Goal: Task Accomplishment & Management: Manage account settings

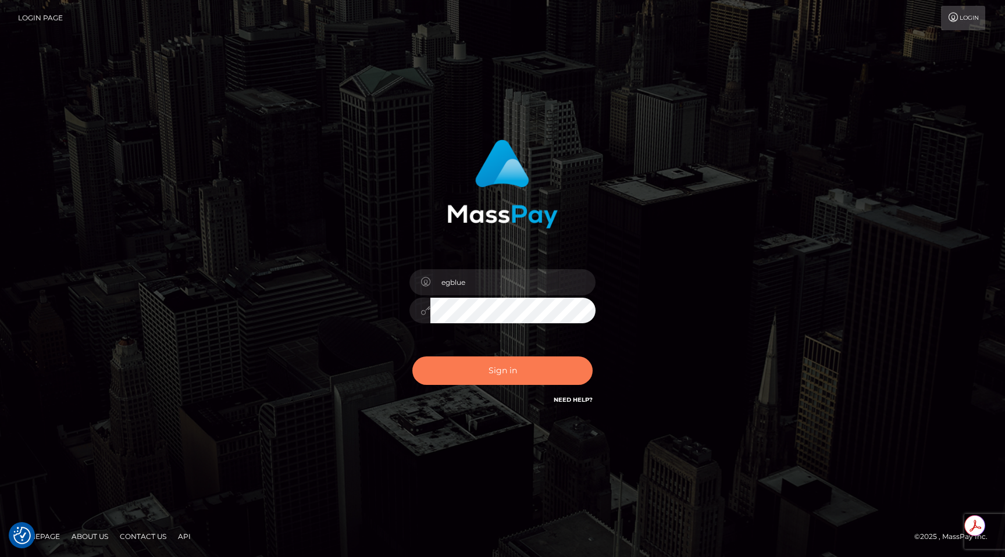
click at [450, 376] on button "Sign in" at bounding box center [502, 370] width 180 height 28
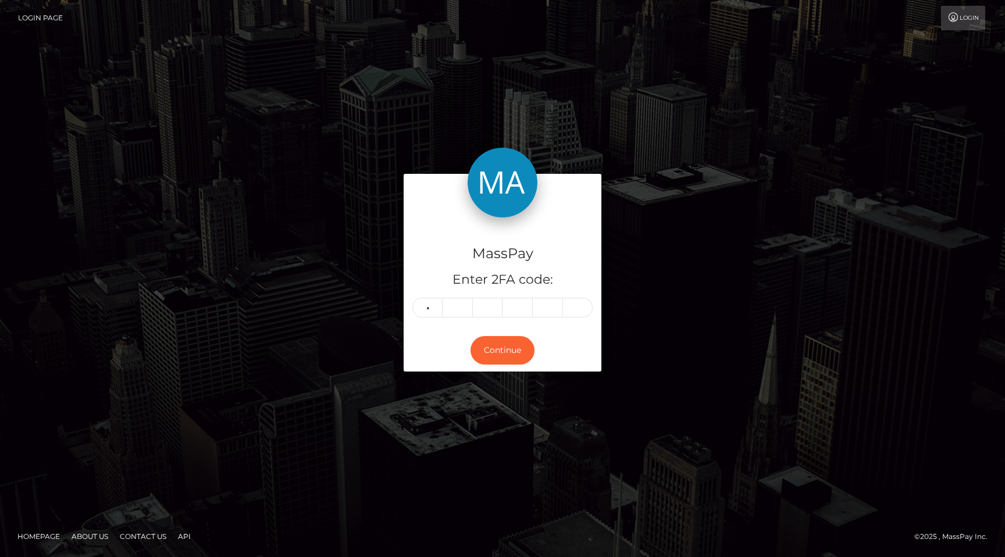
type input "5"
type input "9"
type input "3"
type input "7"
type input "1"
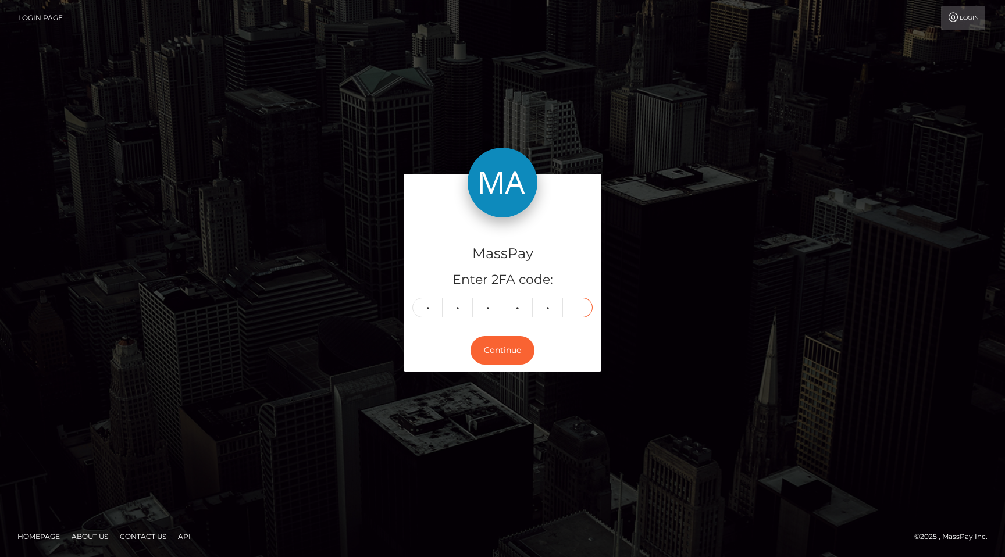
type input "1"
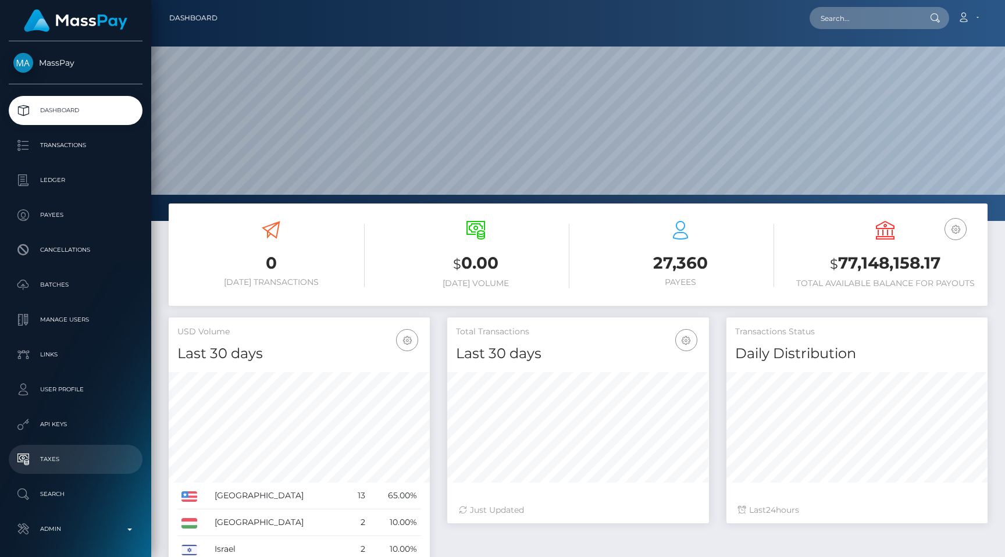
scroll to position [206, 261]
click at [41, 516] on link "Admin" at bounding box center [76, 528] width 134 height 29
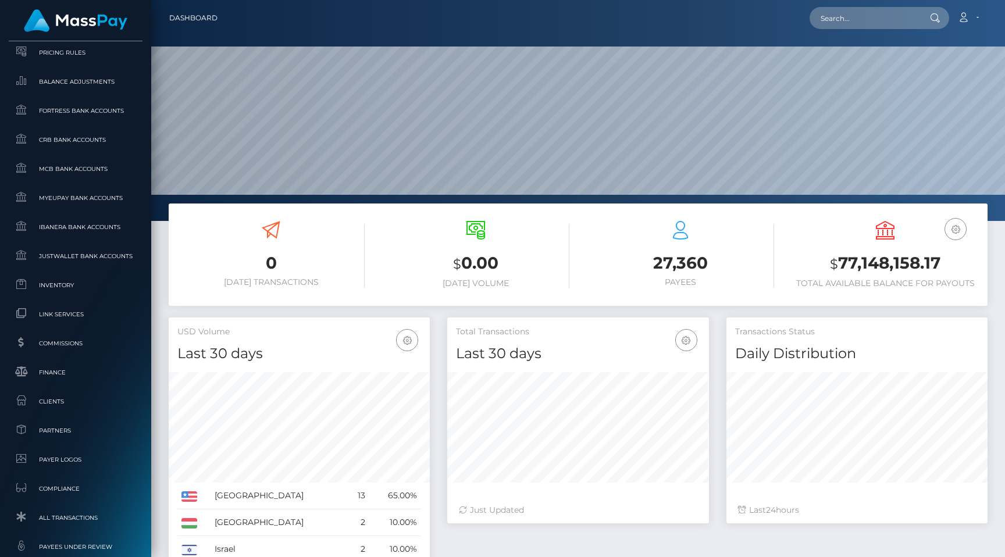
scroll to position [665, 0]
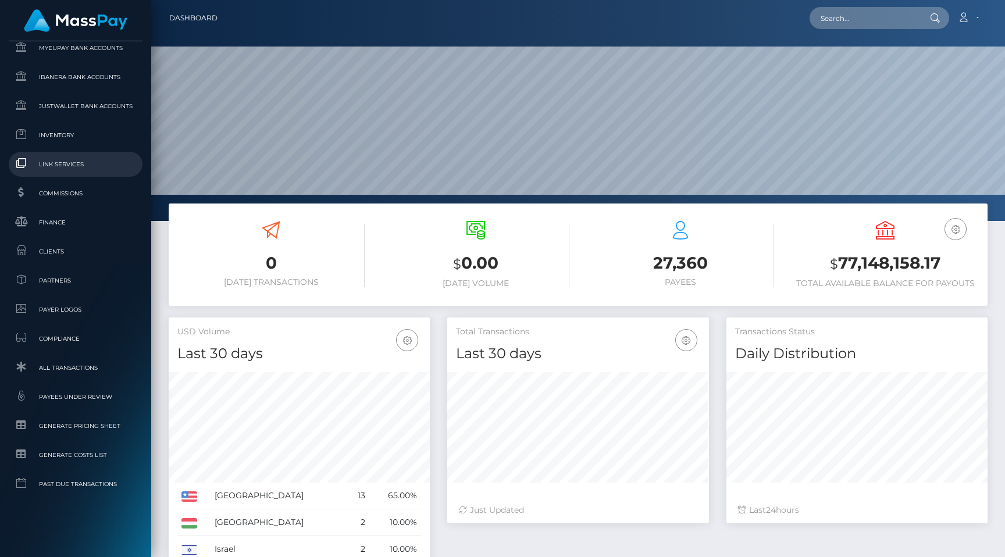
click at [65, 177] on link "Link Services" at bounding box center [76, 164] width 134 height 25
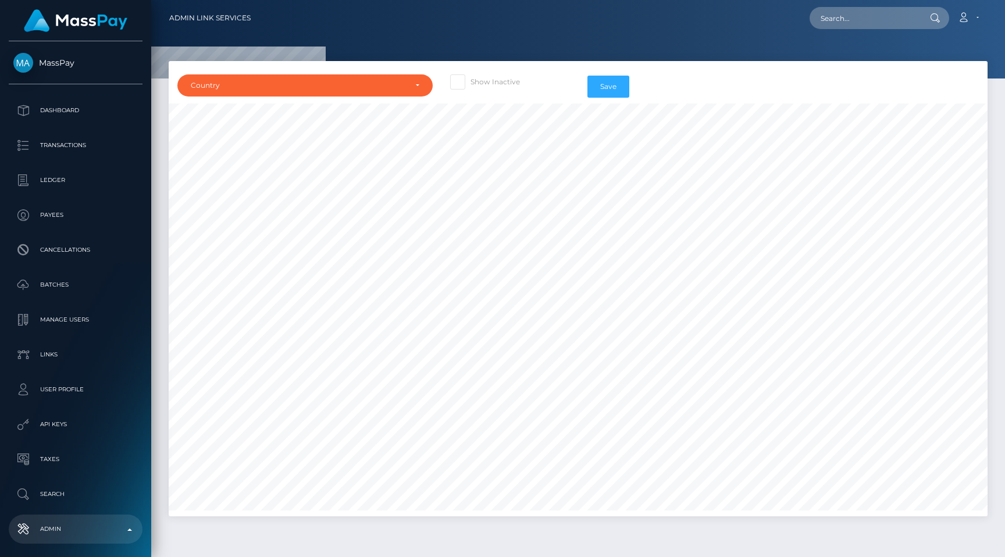
click at [470, 80] on span at bounding box center [470, 81] width 0 height 9
click at [470, 80] on input "Show Inactive" at bounding box center [474, 78] width 8 height 8
checkbox input "true"
click at [367, 85] on div "Country" at bounding box center [298, 85] width 215 height 9
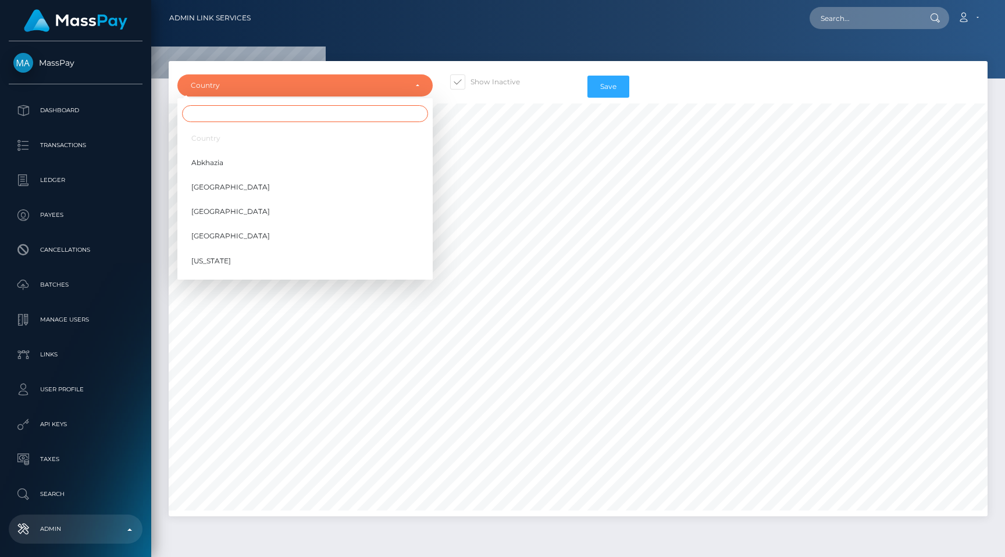
click at [353, 114] on input "Search" at bounding box center [305, 113] width 246 height 17
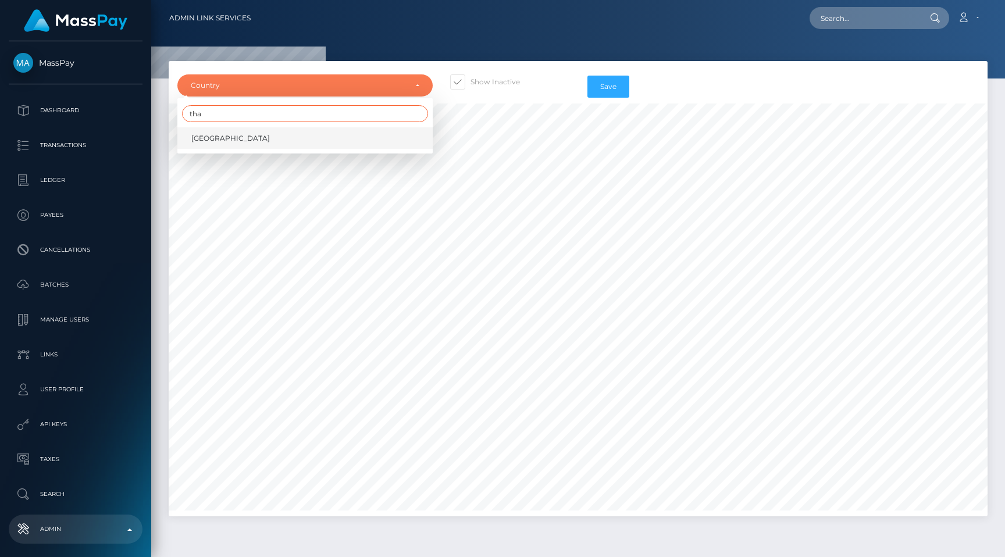
type input "tha"
click at [327, 133] on link "Thailand" at bounding box center [304, 138] width 255 height 22
select select "TH"
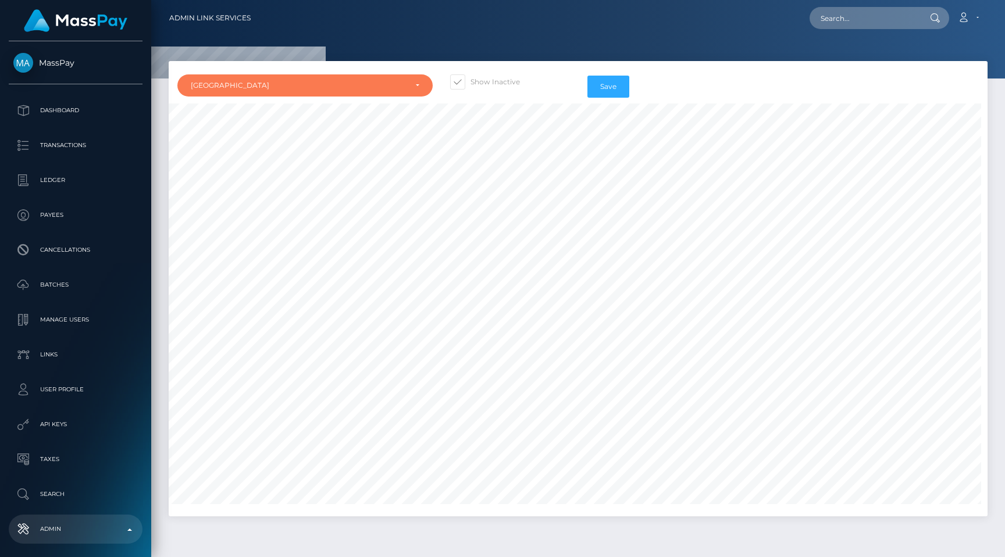
scroll to position [2379, 0]
click at [378, 84] on div "Country" at bounding box center [298, 85] width 215 height 9
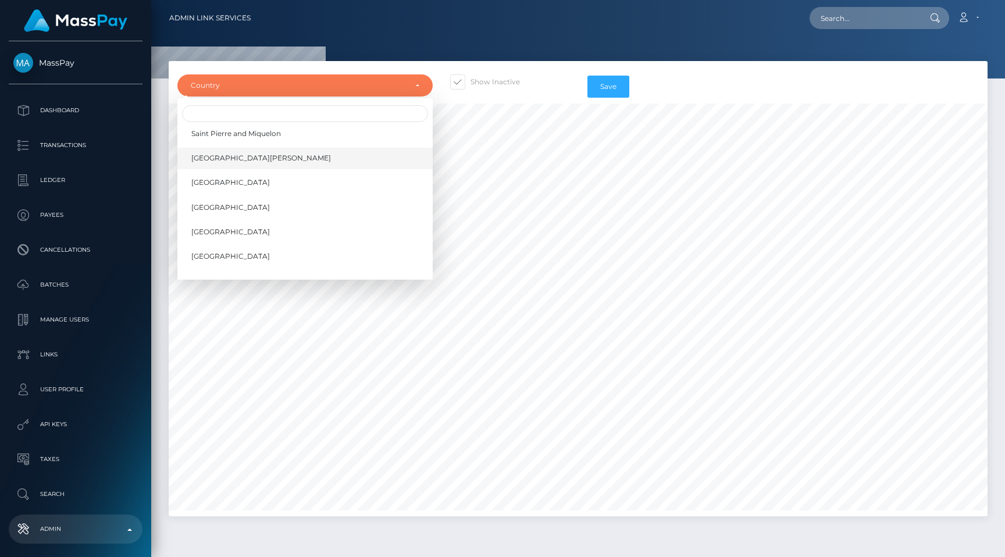
click at [323, 159] on link "Saint Vincent and The Grenadines" at bounding box center [304, 159] width 255 height 22
select select "VC"
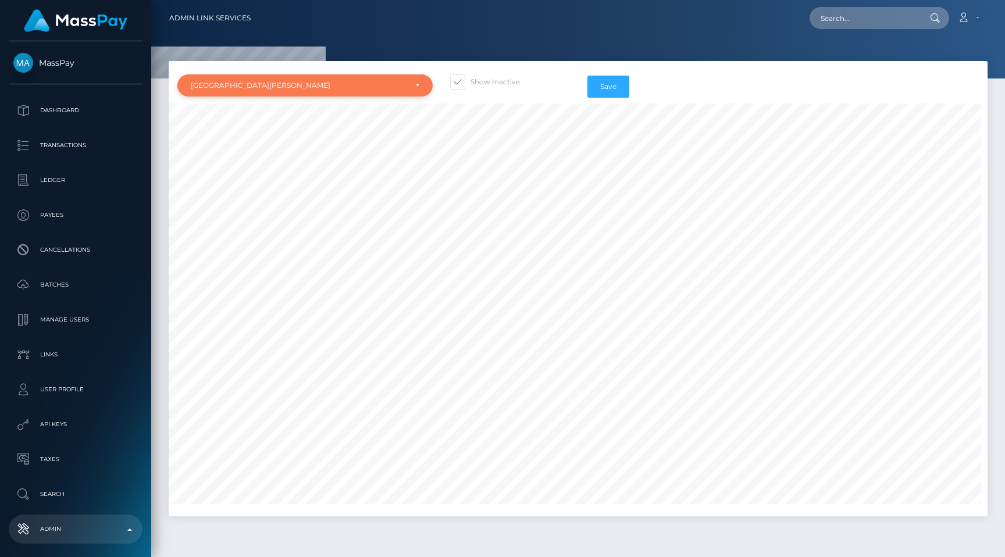
click at [302, 78] on div "Saint Vincent and The Grenadines" at bounding box center [304, 85] width 255 height 22
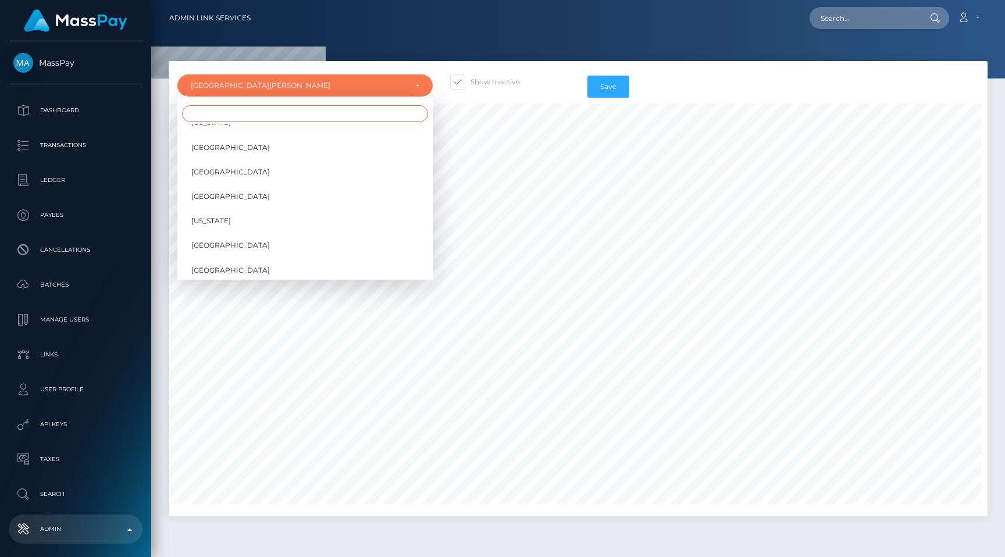
click at [284, 115] on input "Search" at bounding box center [305, 113] width 246 height 17
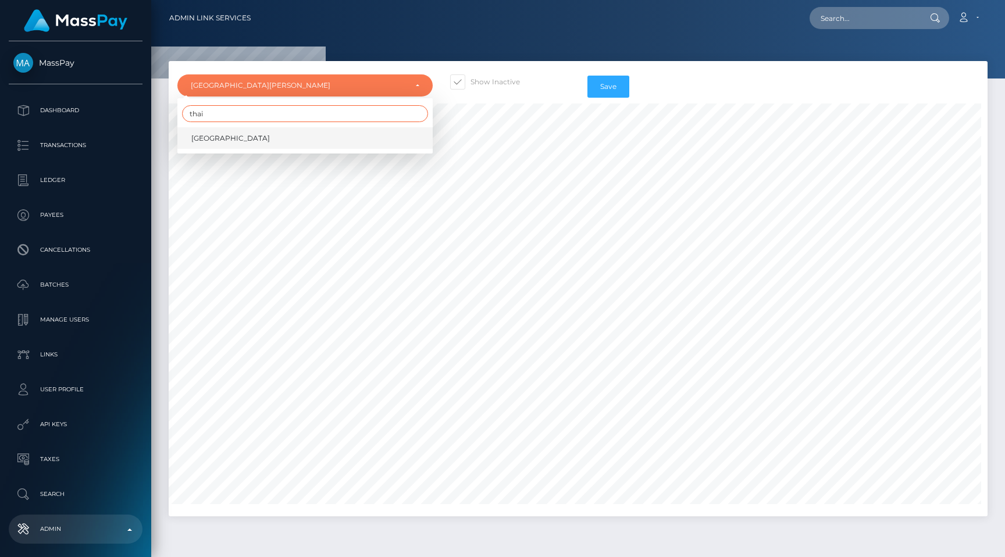
type input "thai"
click at [269, 137] on link "Thailand" at bounding box center [304, 138] width 255 height 22
select select "TH"
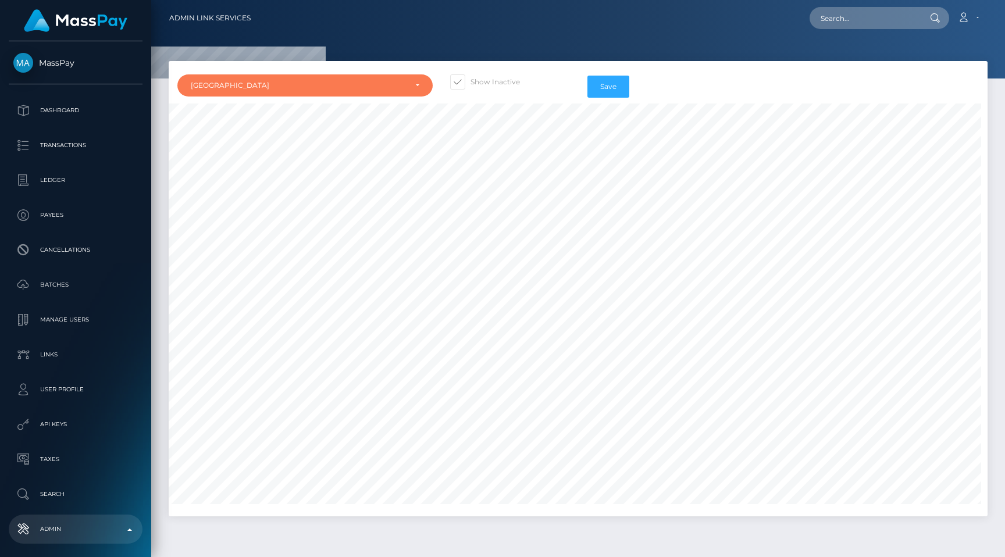
scroll to position [2263, 0]
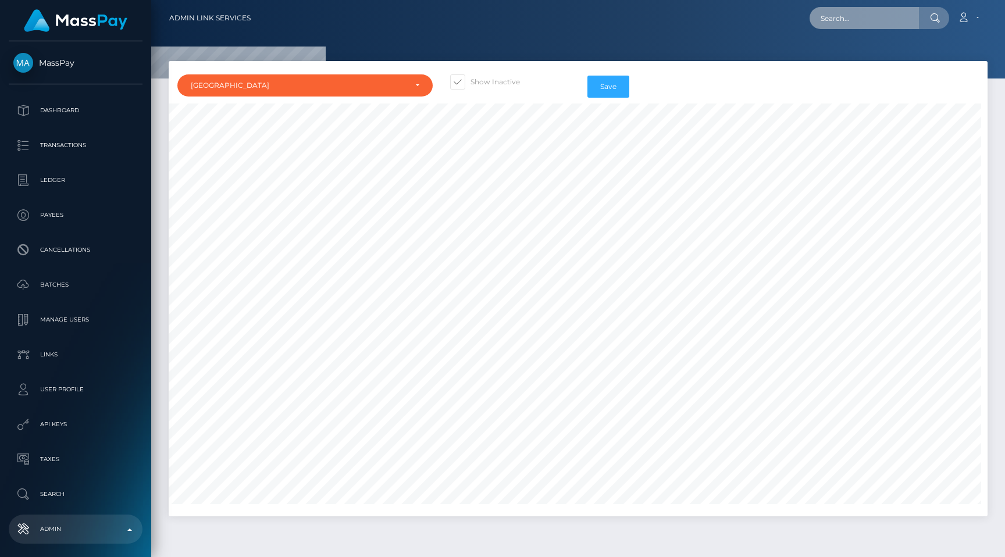
click at [869, 15] on input "text" at bounding box center [863, 18] width 109 height 22
paste input "pout_278OhxaYUPgic"
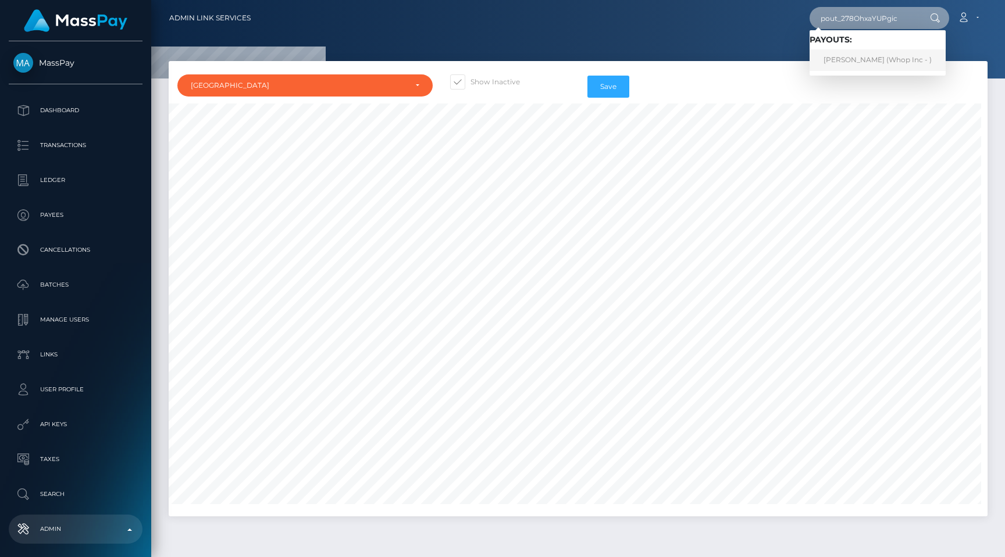
type input "pout_278OhxaYUPgic"
click at [763, 39] on div at bounding box center [577, 39] width 853 height 78
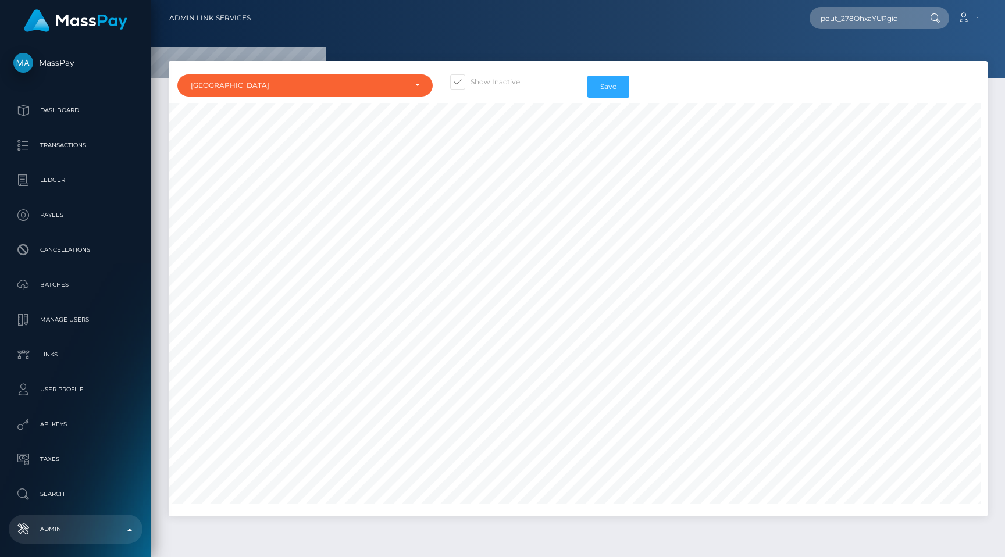
scroll to position [36, 892]
click at [396, 96] on div "Thailand" at bounding box center [304, 85] width 255 height 22
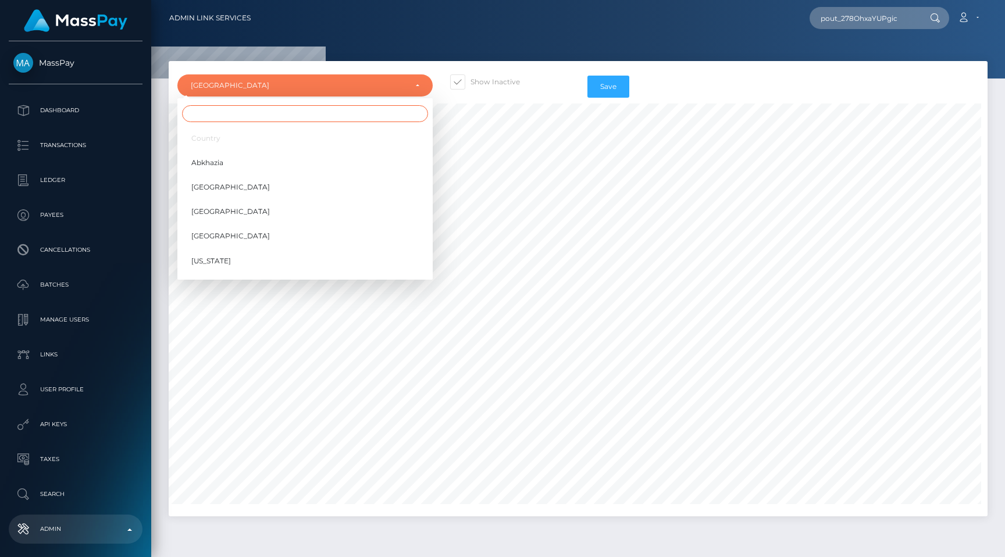
click at [389, 109] on input "Search" at bounding box center [305, 113] width 246 height 17
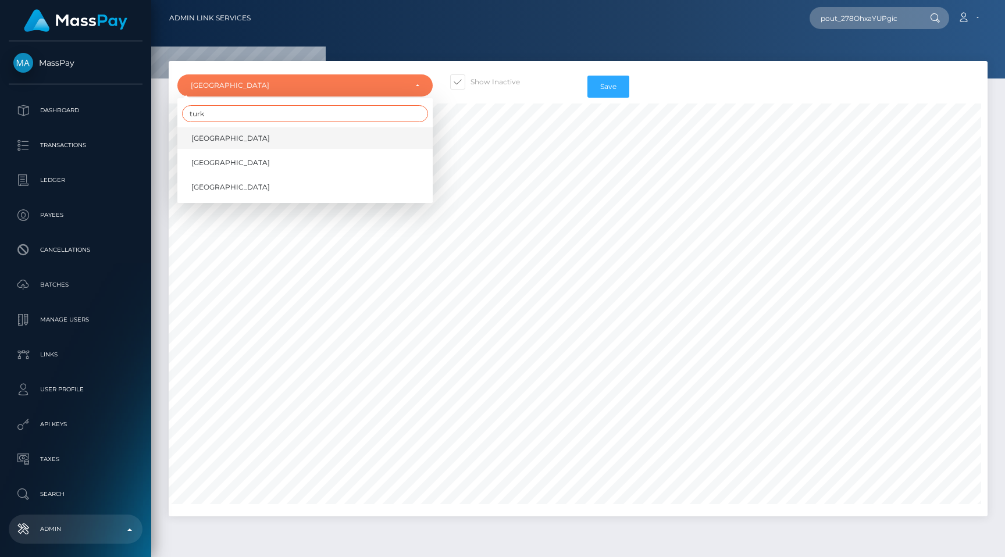
type input "turk"
click at [350, 129] on link "Turkey" at bounding box center [304, 138] width 255 height 22
select select "TR"
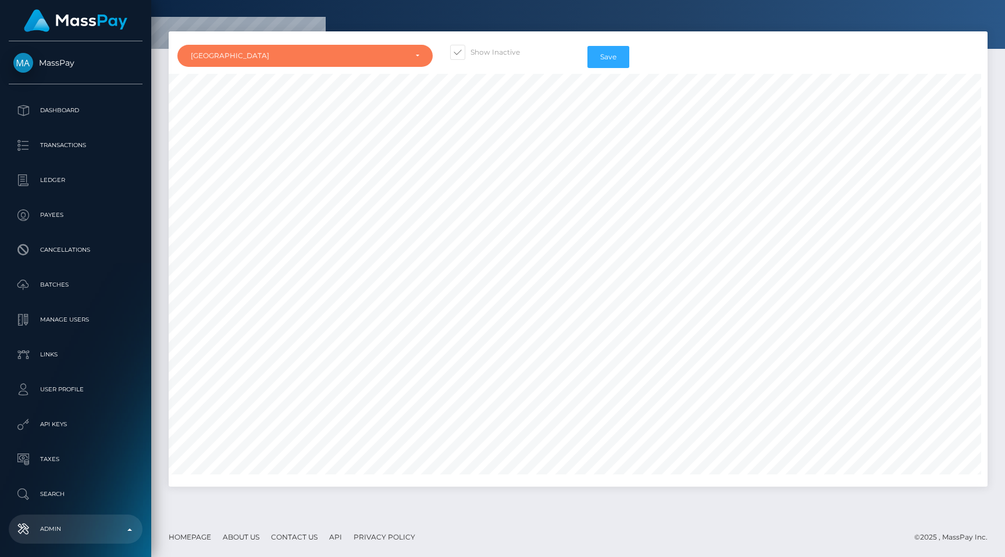
scroll to position [1779, 10]
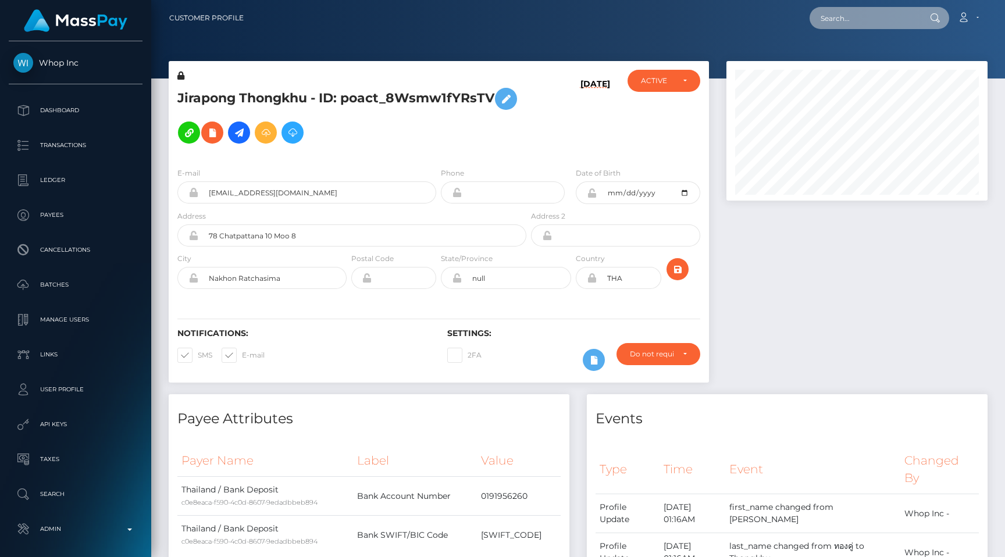
click at [857, 17] on input "text" at bounding box center [863, 18] width 109 height 22
paste input "client_transfer_id 6783d94914f04"
click at [851, 22] on input "client_transfer_id 6783d94914f04" at bounding box center [863, 18] width 109 height 22
paste input "token 1adcb434-d0f6-11ef-849e-06ce86a8d643"
drag, startPoint x: 849, startPoint y: 19, endPoint x: 729, endPoint y: 13, distance: 120.5
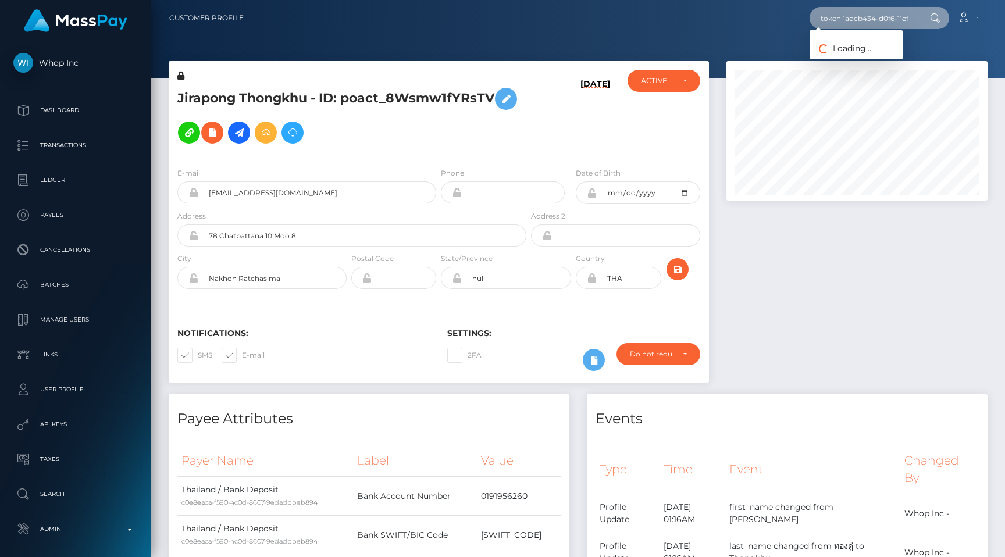
click at [730, 13] on div "token 1adcb434-d0f6-11ef-849e-06ce86a8d643 Loading... Loading... Account Edit P…" at bounding box center [620, 18] width 734 height 24
click at [845, 14] on input "token 1adcb434-d0f6-11ef-849e-06ce86a8d643" at bounding box center [863, 18] width 109 height 22
drag, startPoint x: 850, startPoint y: 15, endPoint x: 752, endPoint y: 15, distance: 97.7
click at [811, 15] on div "token 1adcb434-d0f6-11ef-849e-06ce86a8d643 Loading... Loading... Account Edit P…" at bounding box center [620, 18] width 734 height 24
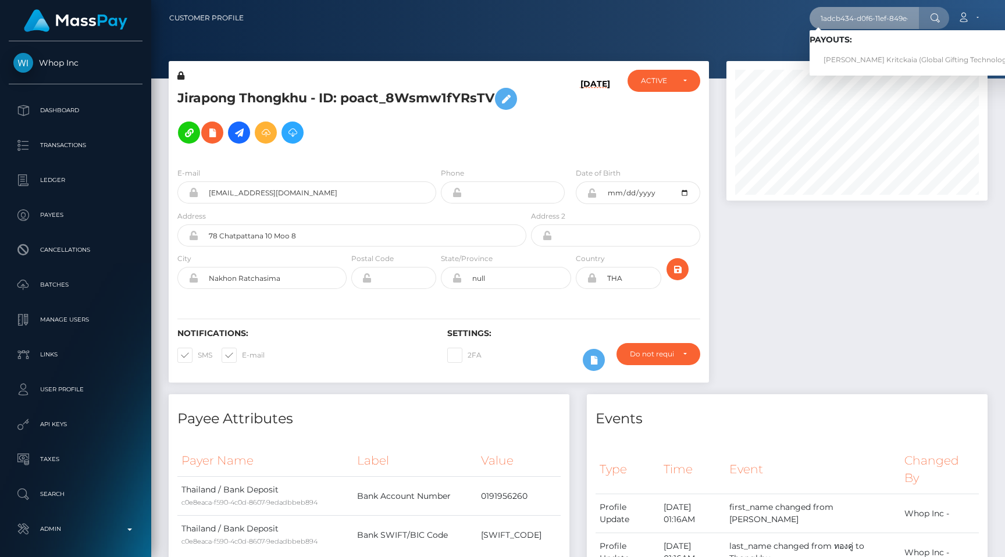
click at [886, 16] on input "1adcb434-d0f6-11ef-849e-06ce86a8d643" at bounding box center [863, 18] width 109 height 22
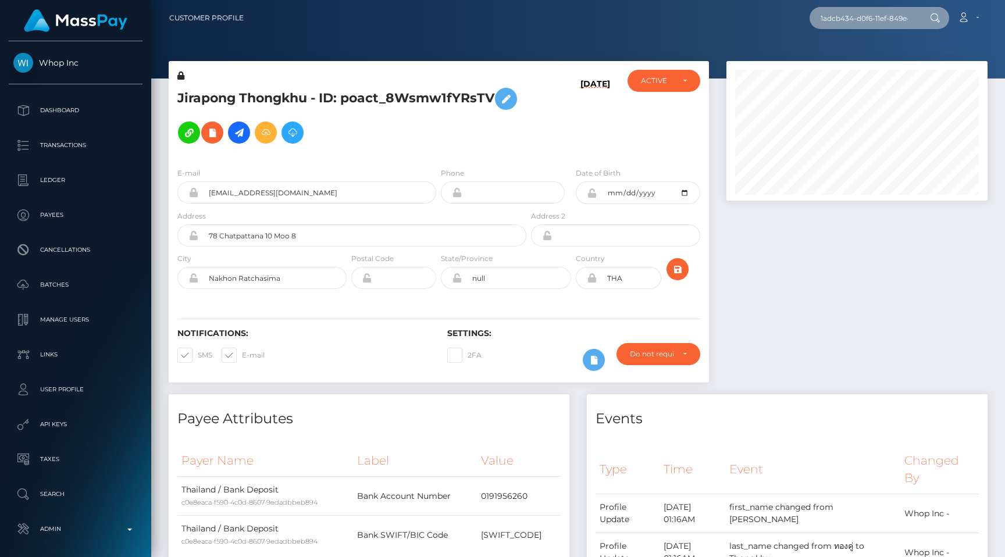
paste input "pickup_code jRq1HcMXReyRPCE4BUEIqg"
drag, startPoint x: 836, startPoint y: 18, endPoint x: 695, endPoint y: 18, distance: 141.3
click at [695, 18] on div "pickup_code jRq1HcMXReyRPCE4BUEIqg Loading... Loading... Payouts: ANNA KRITCKAI…" at bounding box center [620, 18] width 734 height 24
click at [845, 19] on input "pickup_code jRq1HcMXReyRPCE4BUEIqg" at bounding box center [863, 18] width 109 height 22
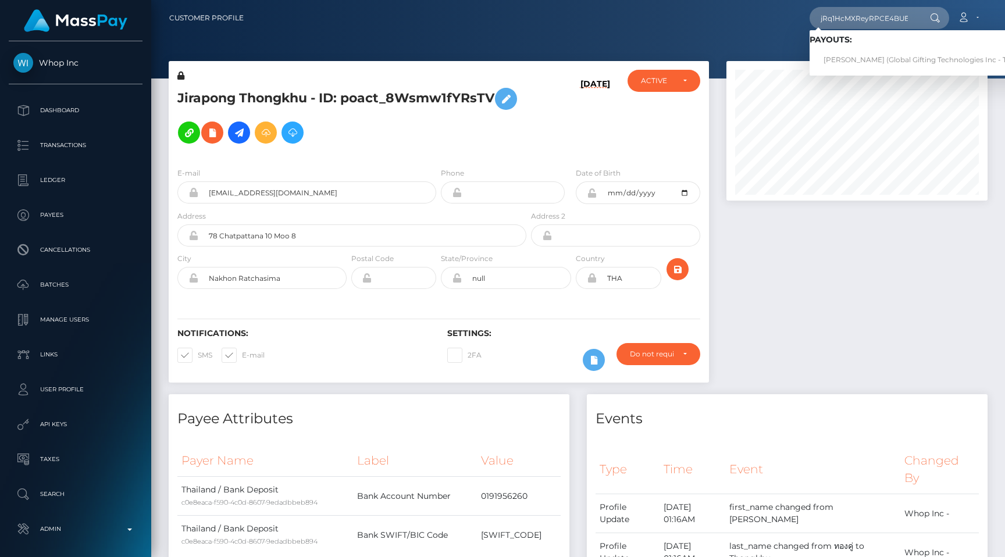
click at [485, 105] on h5 "Jirapong Thongkhu - ID: poact_8Wsmw1fYRsTV" at bounding box center [348, 115] width 342 height 67
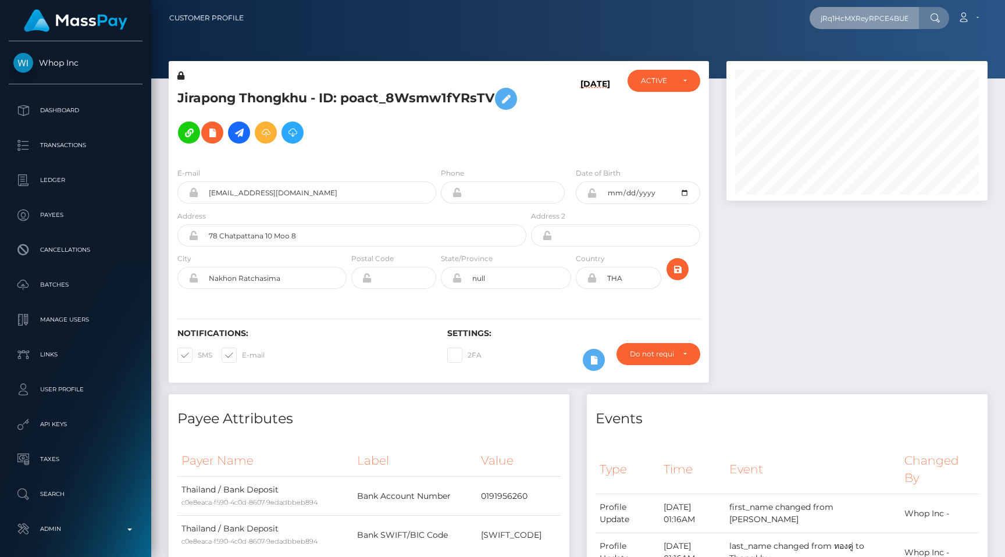
click at [860, 10] on input "jRq1HcMXReyRPCE4BUEIqg" at bounding box center [863, 18] width 109 height 22
paste input "poact_f40YRqDirfLl"
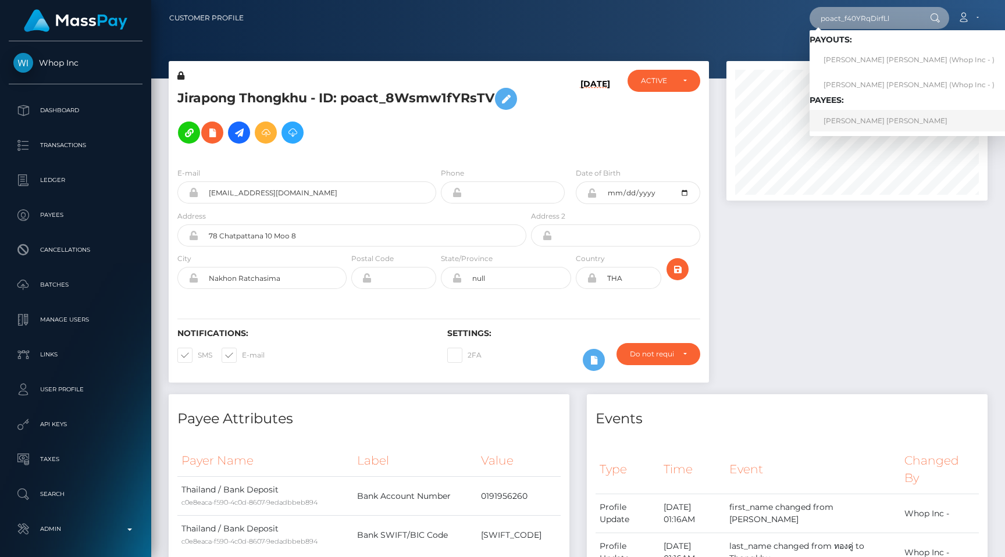
type input "poact_f40YRqDirfLl"
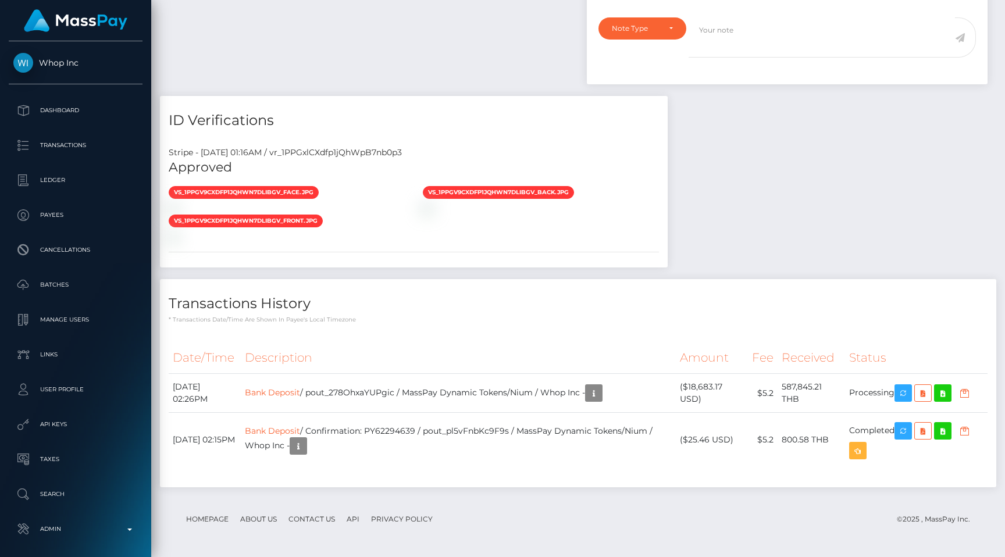
scroll to position [739, 0]
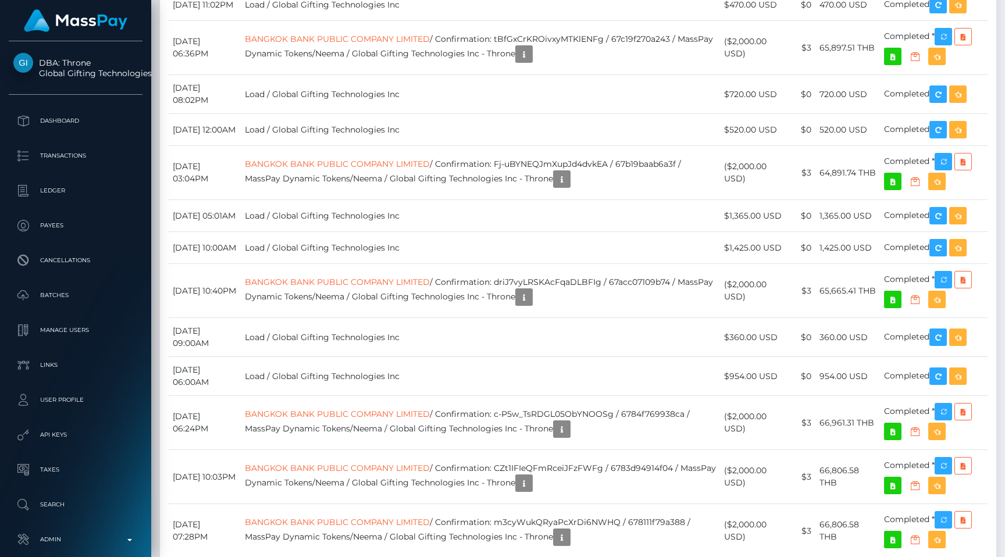
scroll to position [3617, 0]
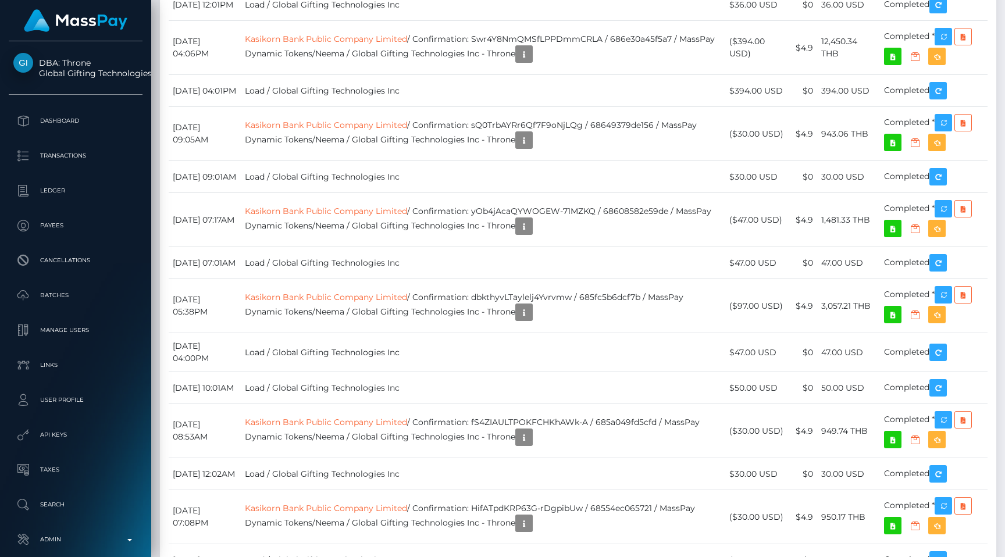
scroll to position [6988, 0]
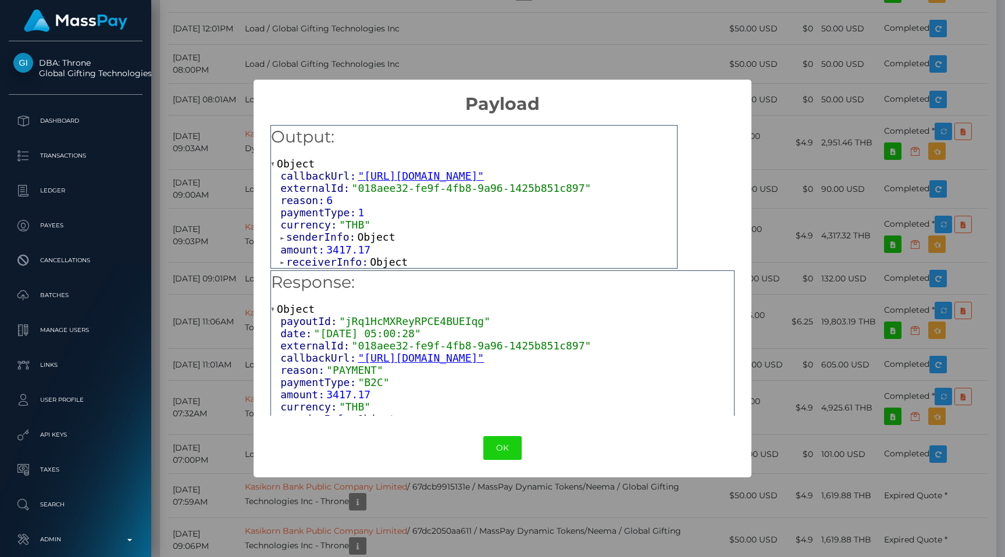
scroll to position [8, 0]
click at [321, 260] on span "receiverInfo:" at bounding box center [328, 262] width 84 height 12
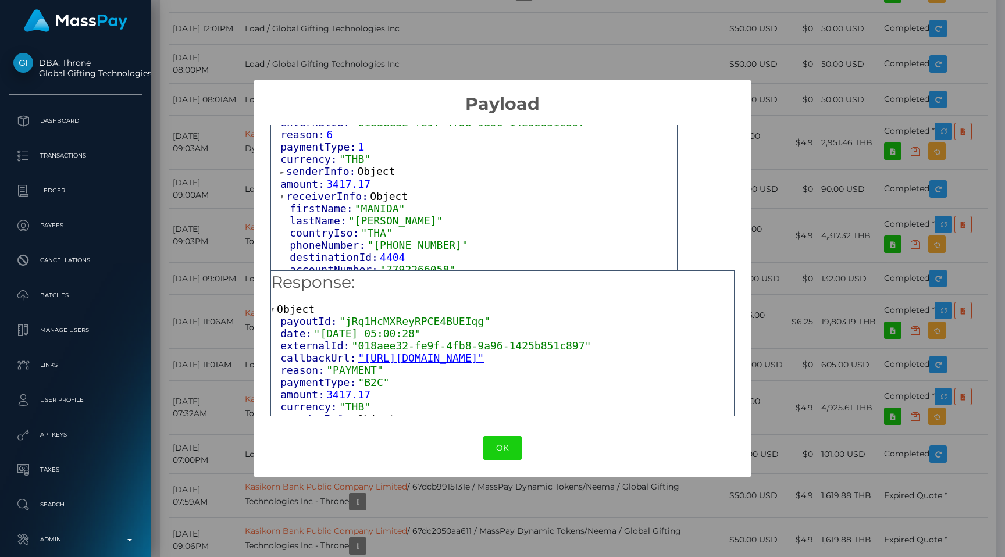
scroll to position [79, 0]
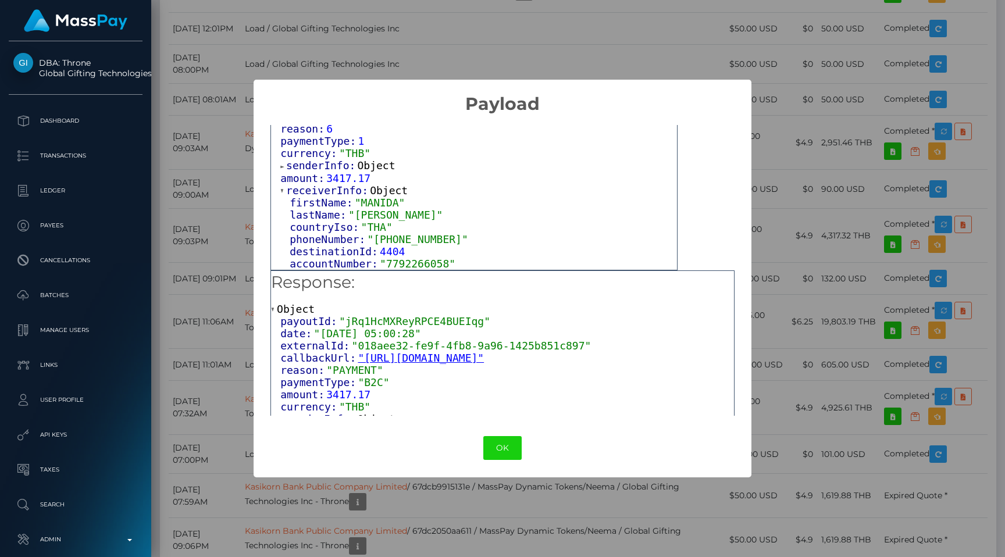
click at [345, 252] on span "destinationId:" at bounding box center [335, 251] width 90 height 12
click at [399, 252] on span "4404" at bounding box center [392, 251] width 25 height 12
copy span "4404"
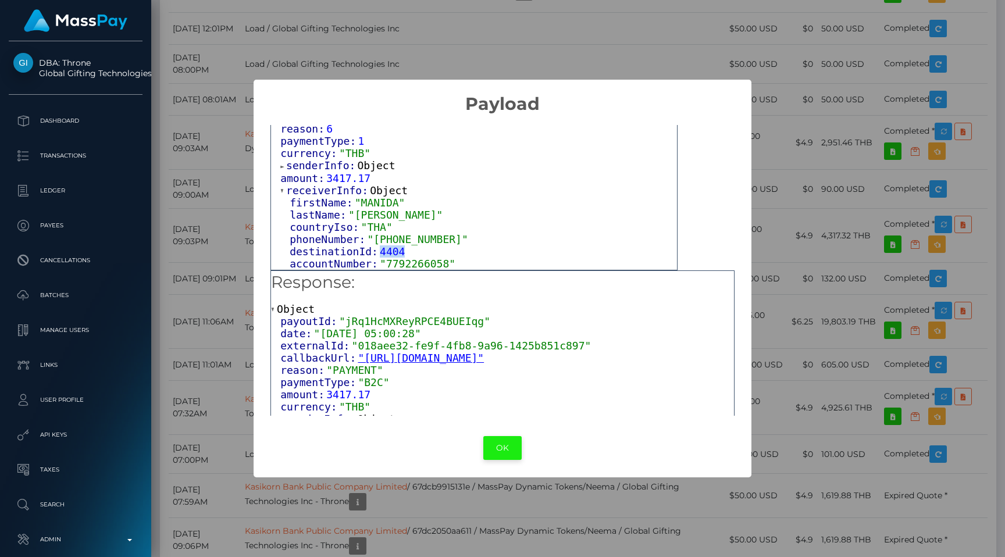
click at [496, 447] on button "OK" at bounding box center [502, 448] width 38 height 24
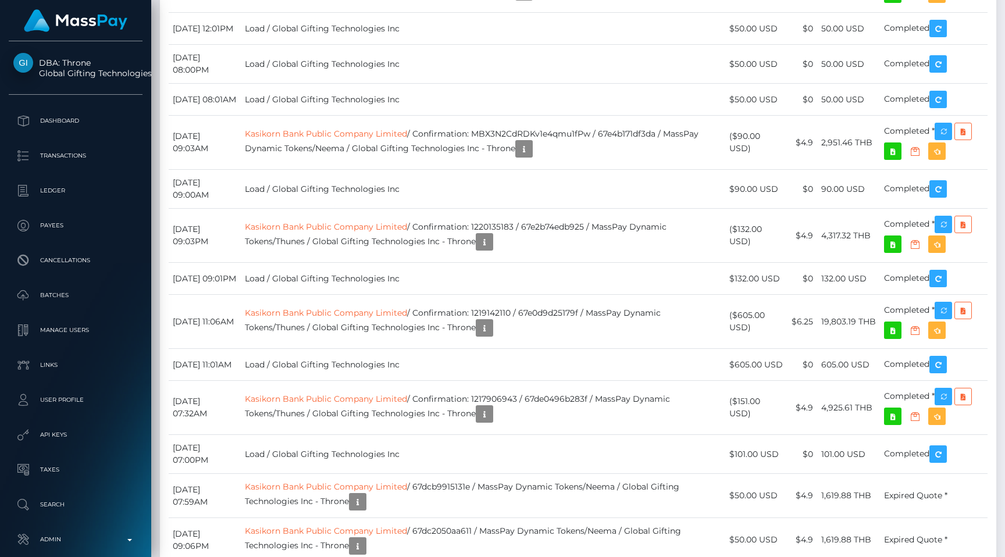
drag, startPoint x: 432, startPoint y: 280, endPoint x: 271, endPoint y: 276, distance: 161.1
copy td "Kasikorn Bank Public Company Limited"
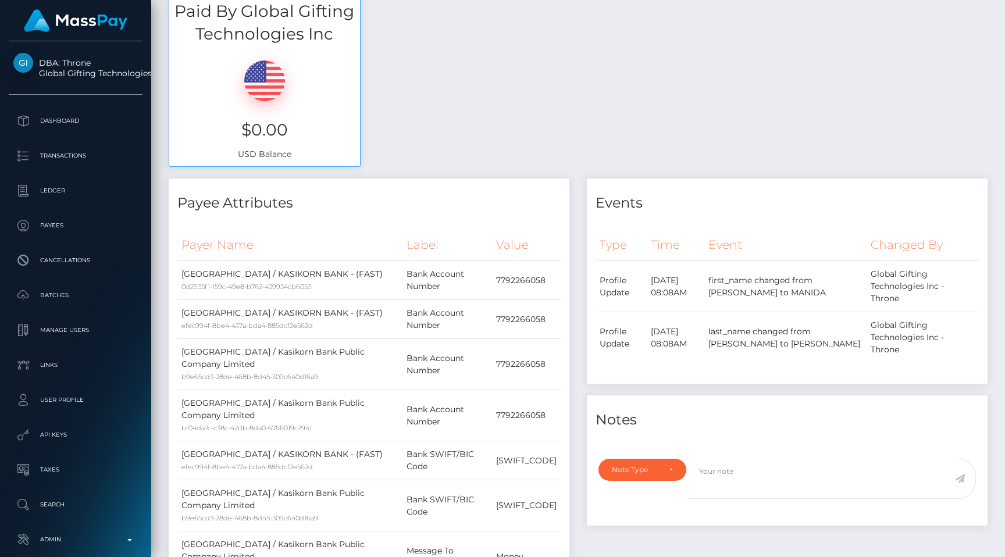
scroll to position [0, 0]
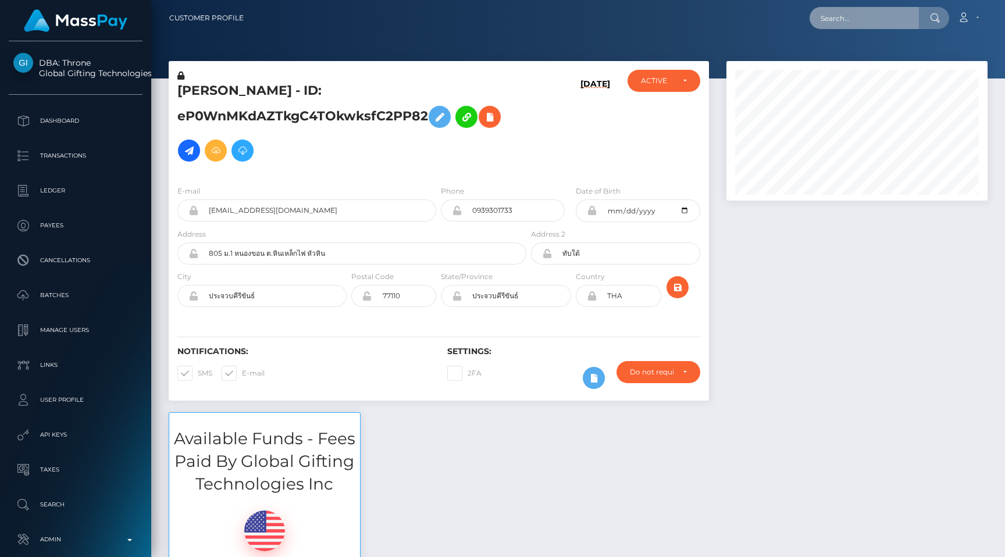
click at [862, 14] on input "text" at bounding box center [863, 18] width 109 height 22
paste input "beneficiary_account_number Account number must be a valid IBAN of 26 characters…"
click at [855, 19] on input "beneficiary_account_number Account number must be a valid IBAN of 26 characters…" at bounding box center [863, 18] width 109 height 22
paste input "f85bd1c8-7ecc-11f0-8023-0266f44cc279"
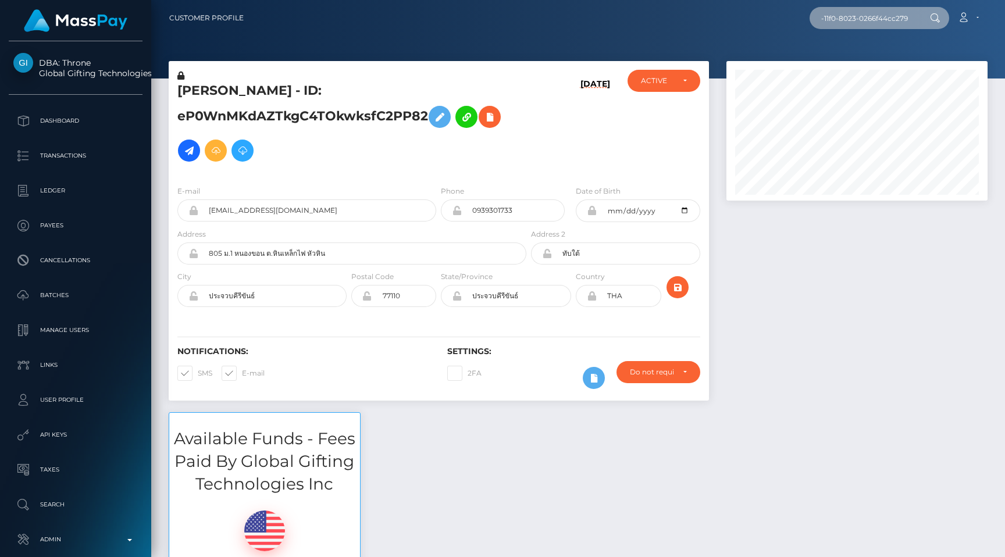
scroll to position [0, 55]
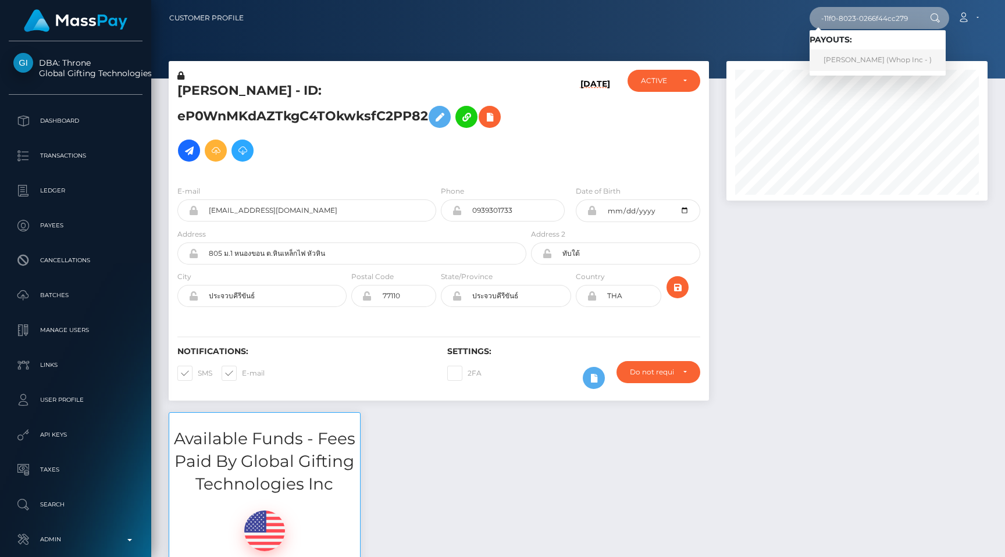
type input "f85bd1c8-7ecc-11f0-8023-0266f44cc279"
click at [864, 63] on link "YOUNES ELAZZAOUI (Whop Inc - )" at bounding box center [877, 60] width 136 height 22
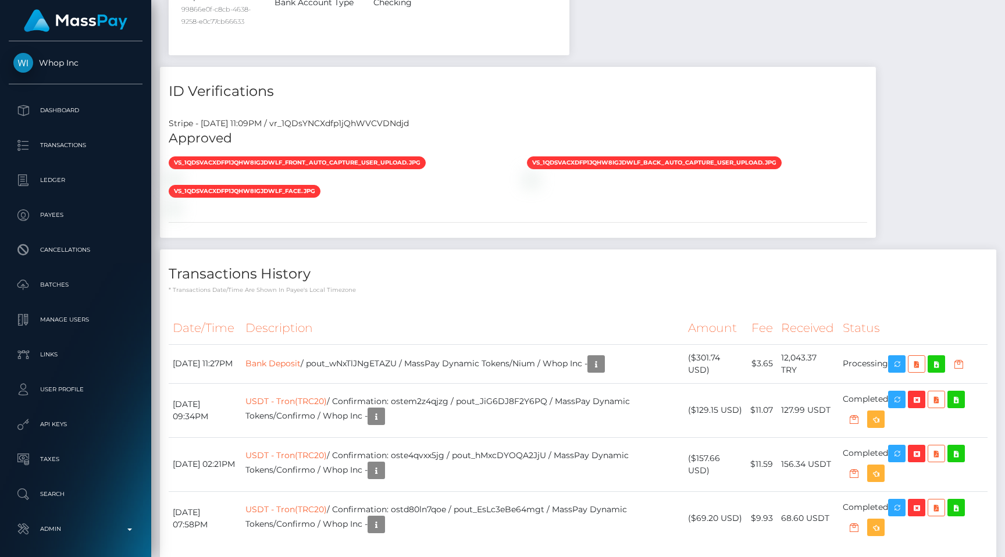
scroll to position [605, 0]
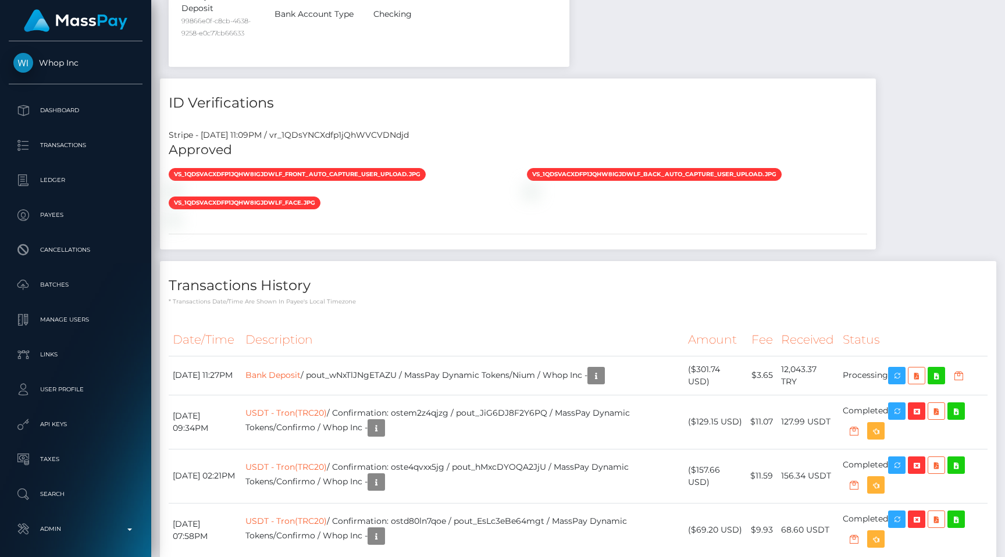
click at [395, 133] on div "Stripe - [DATE] 11:09PM / vr_1QDsYNCXdfp1jQhWVCVDNdjd" at bounding box center [518, 135] width 716 height 12
copy div "vr_1QDsYNCXdfp1jQhWVCVDNdjd"
click at [963, 374] on icon "button" at bounding box center [958, 376] width 14 height 15
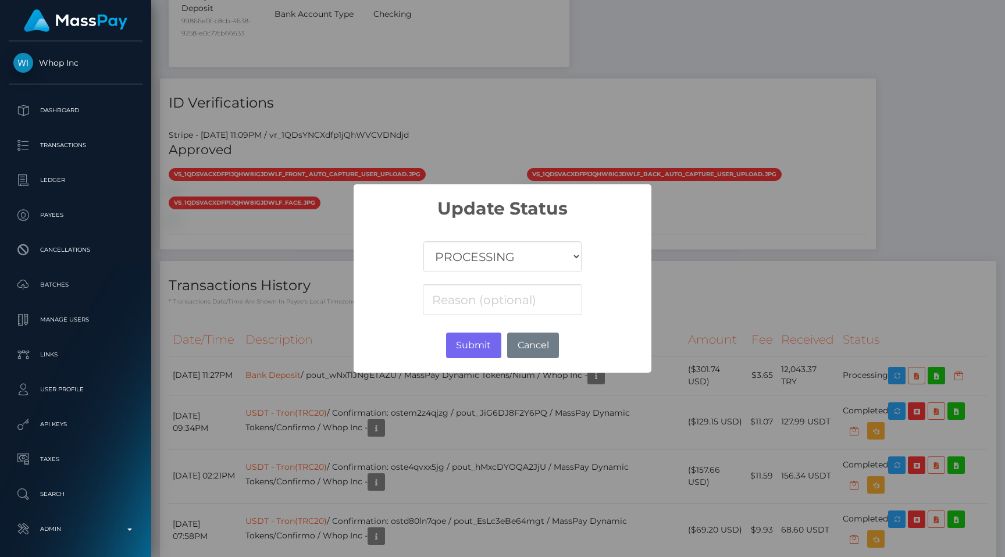
click at [517, 255] on select "COMPLETED CANCELLED READY_FOR_PICKUP PROCESSING" at bounding box center [502, 256] width 158 height 31
select select "CANCELLED"
click at [424, 241] on select "COMPLETED CANCELLED READY_FOR_PICKUP PROCESSING" at bounding box center [502, 256] width 158 height 31
click at [496, 302] on input at bounding box center [502, 299] width 159 height 31
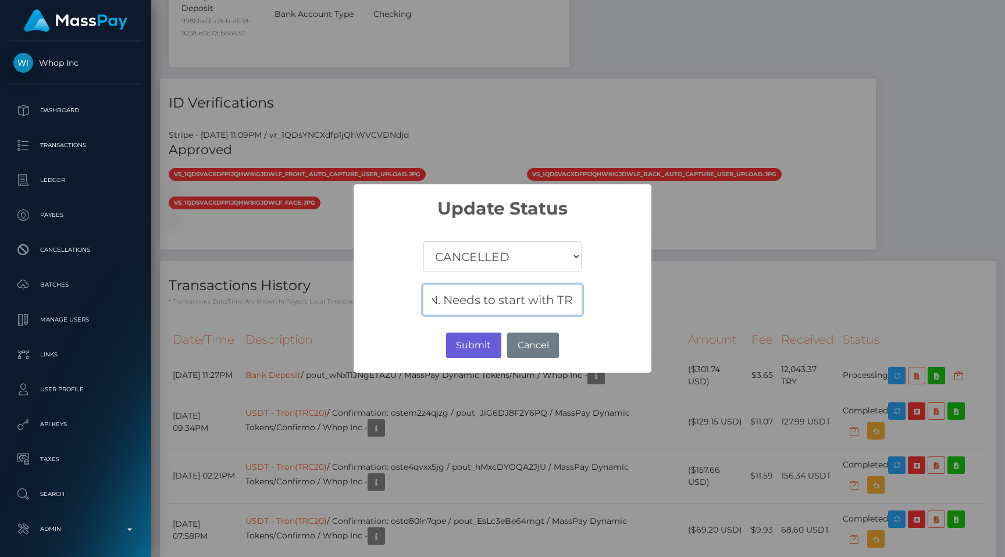
type input "Incorrect IBAN. Needs to start with TR"
click at [466, 345] on button "Submit" at bounding box center [473, 346] width 55 height 26
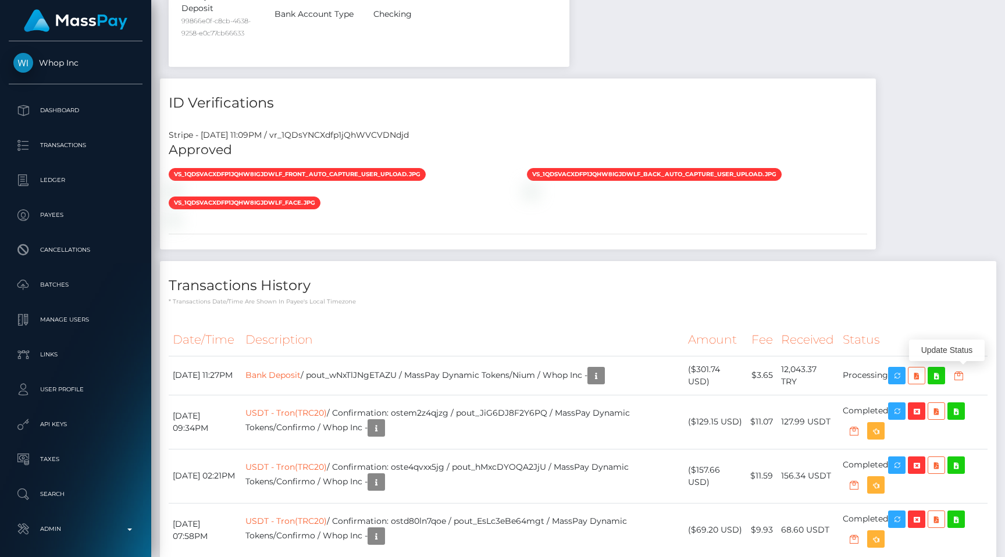
click at [481, 333] on th "Description" at bounding box center [462, 340] width 442 height 32
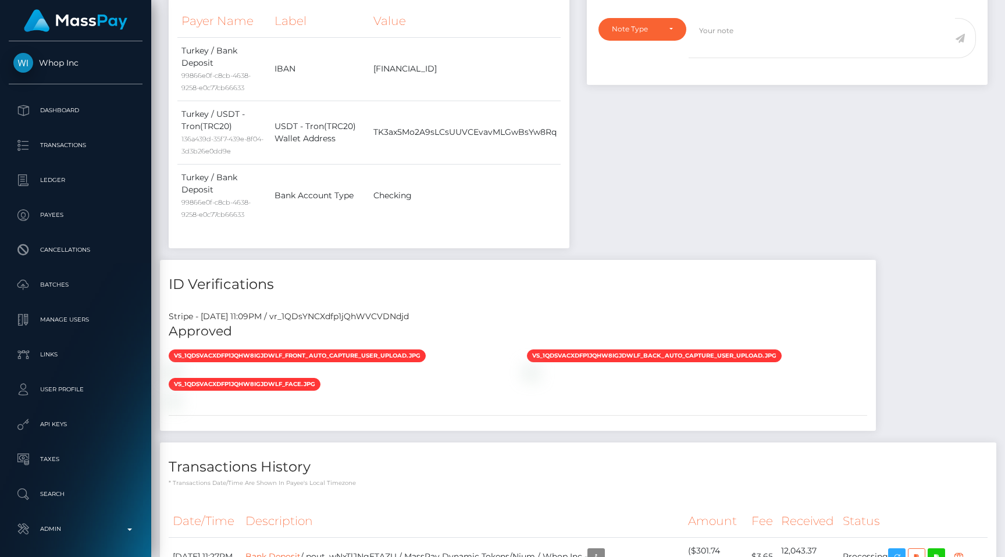
scroll to position [456, 0]
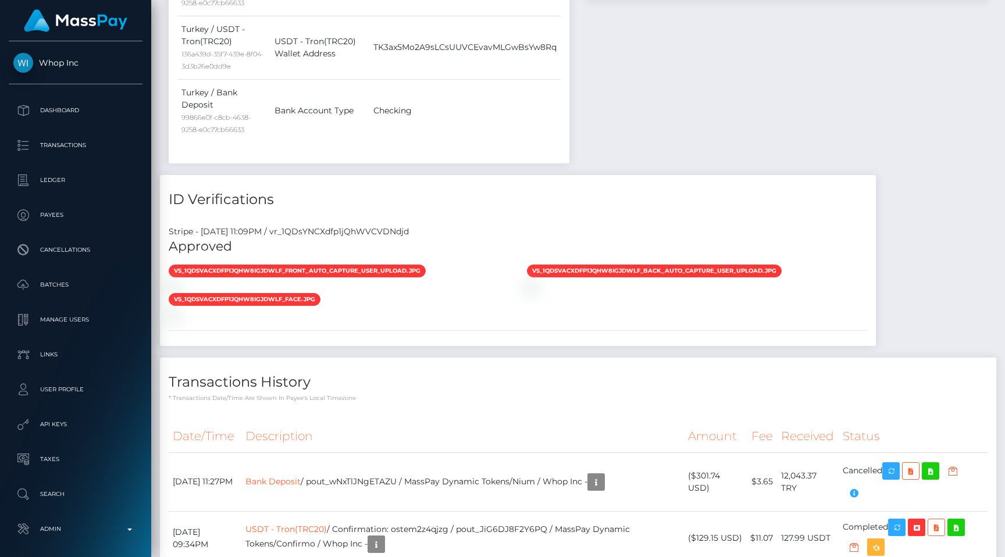
scroll to position [510, 0]
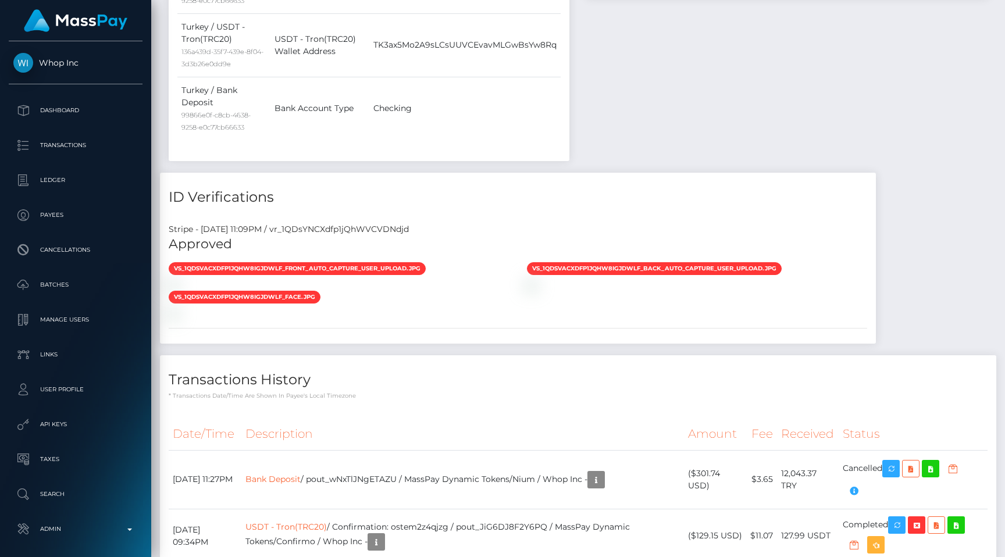
click at [400, 229] on div "Stripe - [DATE] 11:09PM / vr_1QDsYNCXdfp1jQhWVCVDNdjd" at bounding box center [518, 229] width 716 height 12
copy div "vr_1QDsYNCXdfp1jQhWVCVDNdjd"
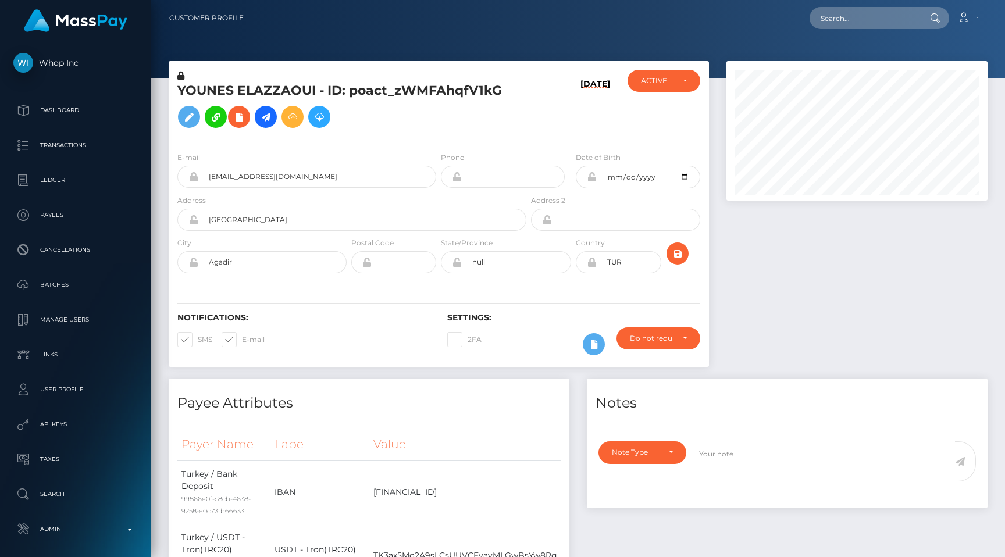
click at [466, 127] on h5 "YOUNES ELAZZAOUI - ID: poact_zWMFAhqfV1kG" at bounding box center [348, 108] width 342 height 52
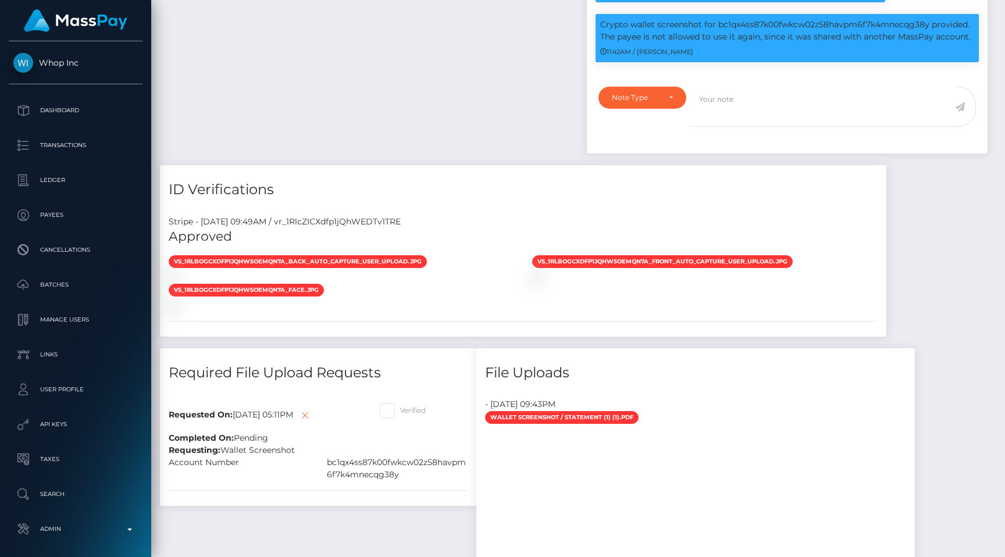
scroll to position [946, 0]
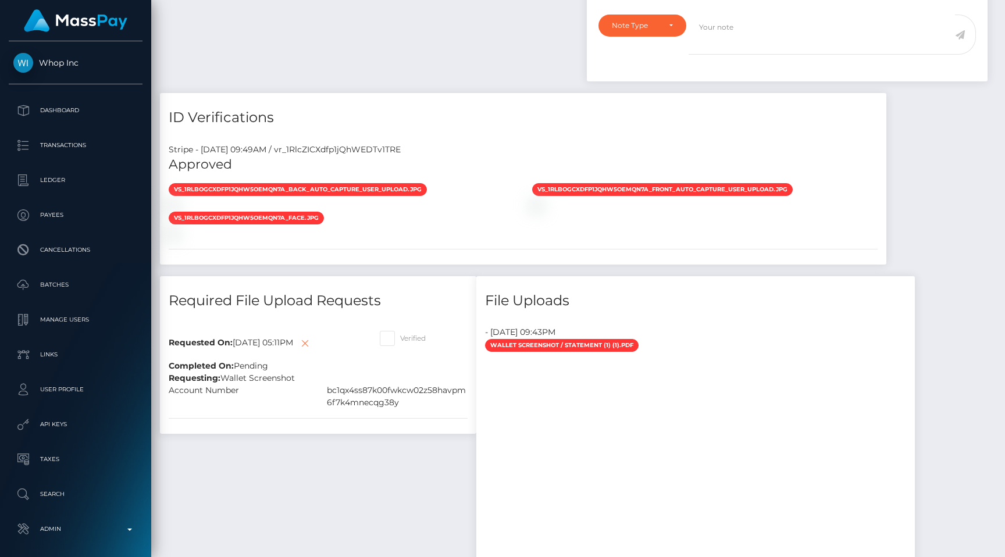
click at [378, 144] on div "Stripe - July 24, 2025 09:49AM / vr_1RlcZICXdfp1jQhWEDTv1TRE" at bounding box center [523, 150] width 726 height 12
copy div "vr_1RlcZICXdfp1jQhWEDTv1TRE"
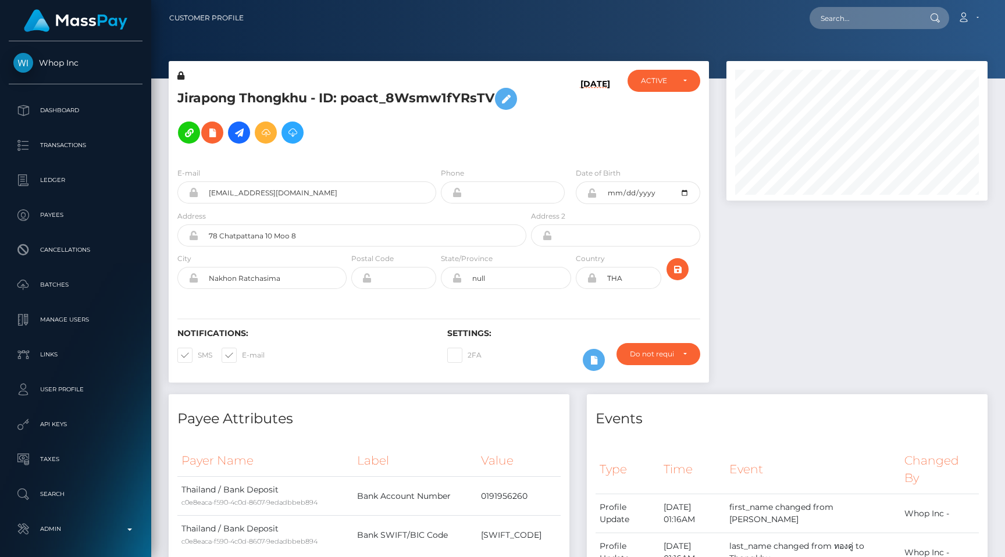
scroll to position [140, 261]
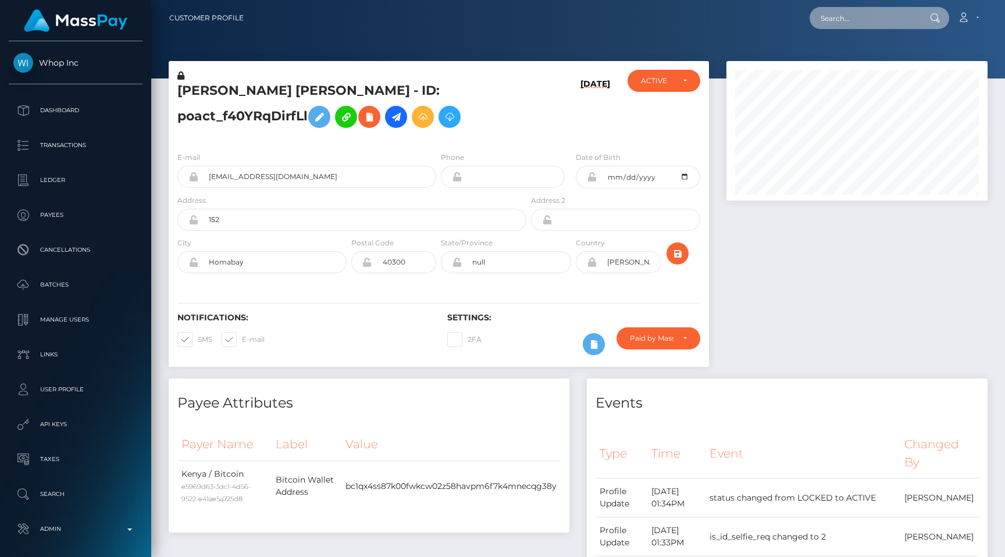
click at [876, 25] on input "text" at bounding box center [863, 18] width 109 height 22
paste input "071114255"
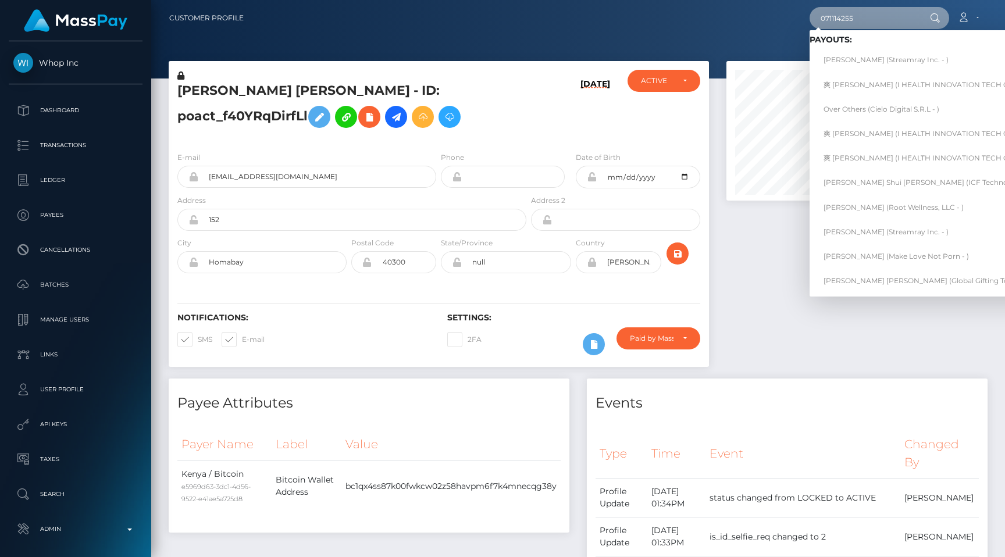
paste input "pout_ItKE68318FEa4"
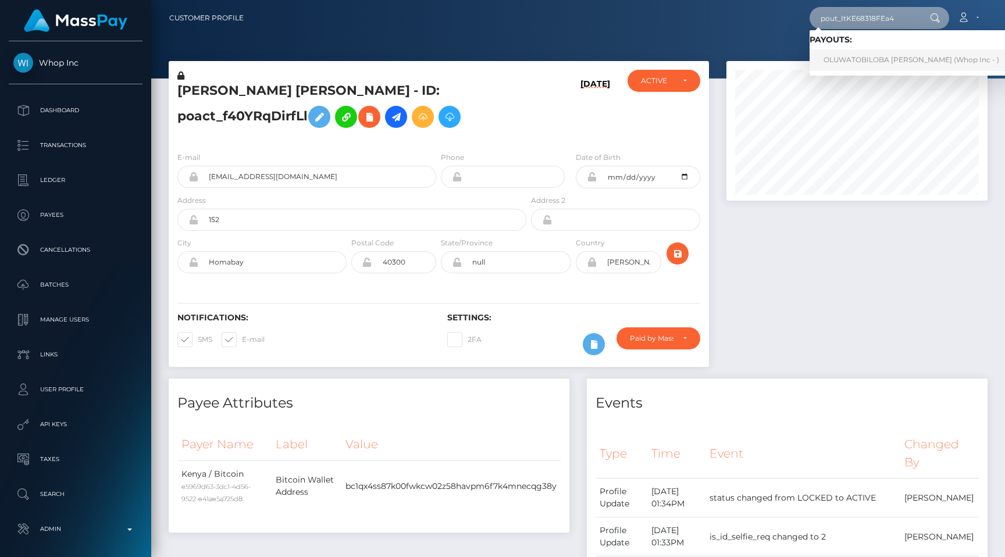
type input "pout_ItKE68318FEa4"
click at [859, 52] on link "OLUWATOBILOBA DAVID IBIDAPO (Whop Inc - )" at bounding box center [910, 60] width 203 height 22
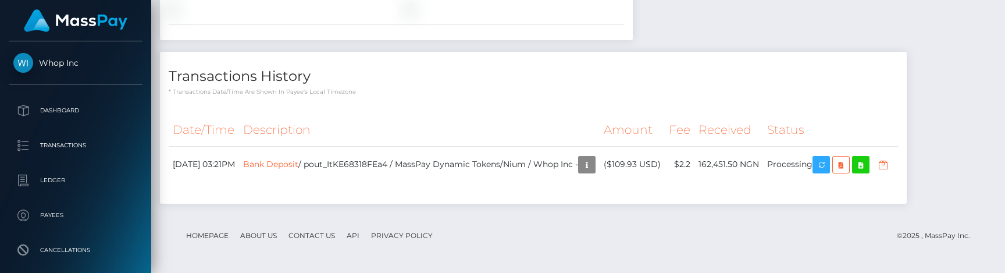
scroll to position [1784, 0]
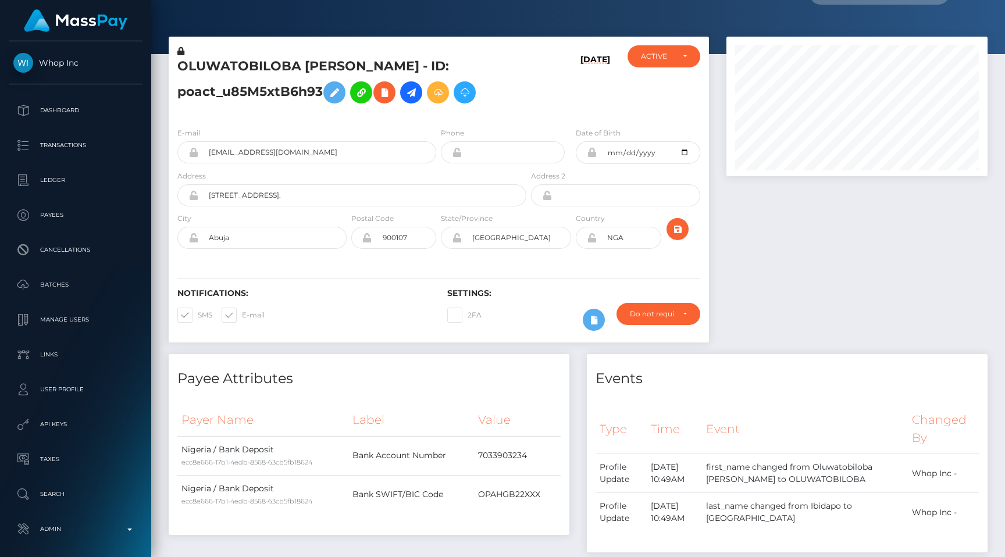
scroll to position [0, 0]
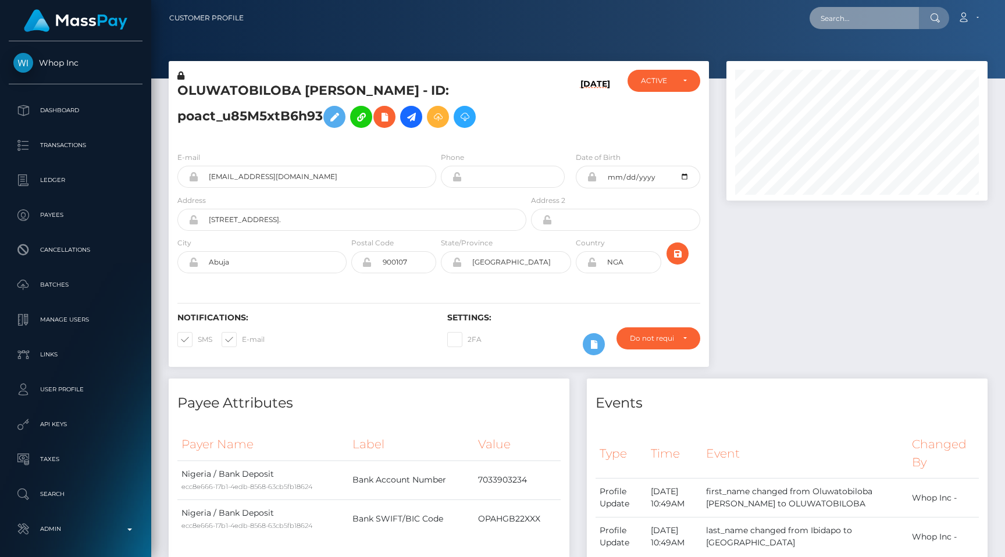
click at [847, 18] on input "text" at bounding box center [863, 18] width 109 height 22
paste input "pout_GNmAtJaJm0otf"
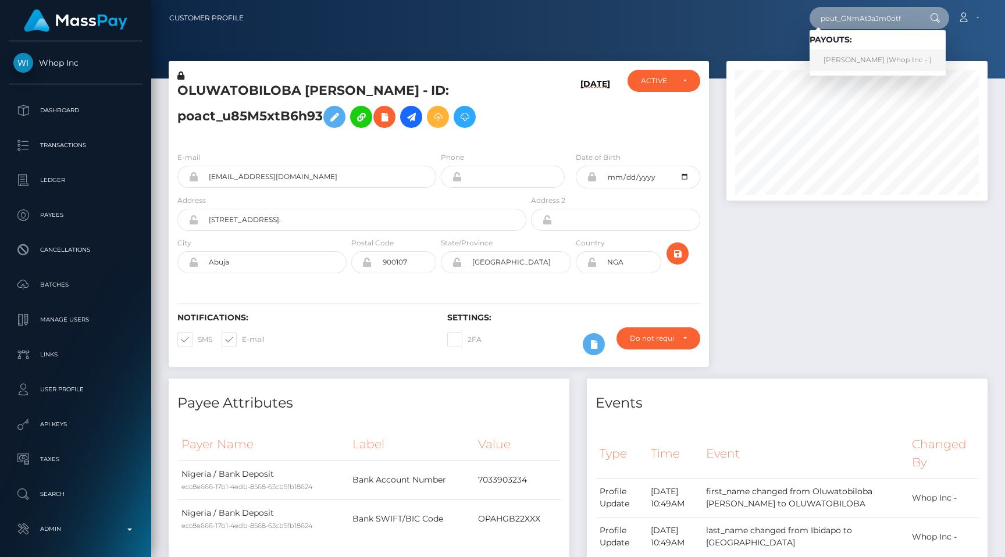
type input "pout_GNmAtJaJm0otf"
click at [840, 64] on link "[PERSON_NAME] (Whop Inc - )" at bounding box center [877, 60] width 136 height 22
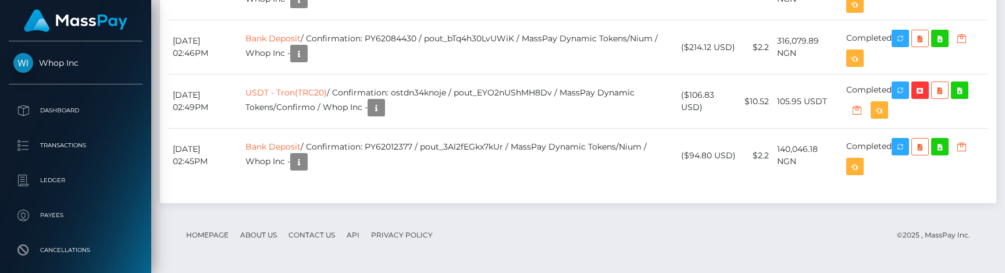
scroll to position [1489, 0]
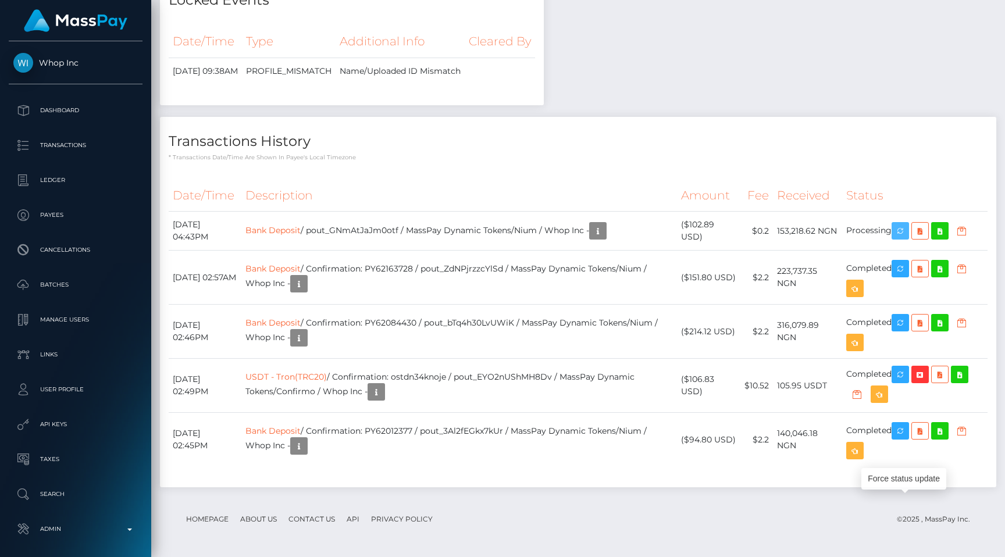
scroll to position [1409, 0]
click at [961, 238] on icon "button" at bounding box center [962, 231] width 14 height 15
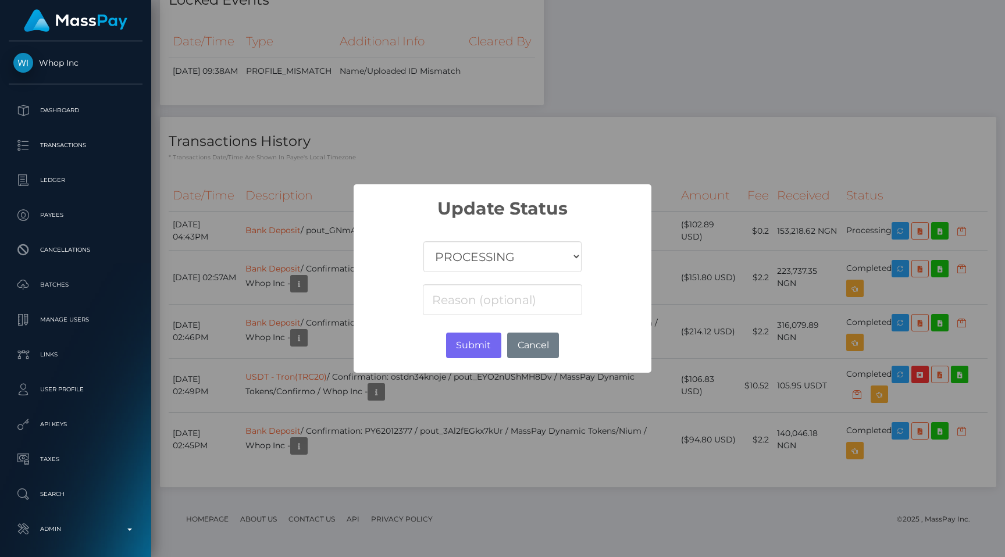
click at [527, 258] on select "COMPLETED CANCELLED READY_FOR_PICKUP PROCESSING" at bounding box center [502, 256] width 158 height 31
select select "CANCELLED"
click at [424, 241] on select "COMPLETED CANCELLED READY_FOR_PICKUP PROCESSING" at bounding box center [502, 256] width 158 height 31
click at [481, 300] on input at bounding box center [502, 299] width 159 height 31
click at [459, 338] on button "Submit" at bounding box center [473, 346] width 55 height 26
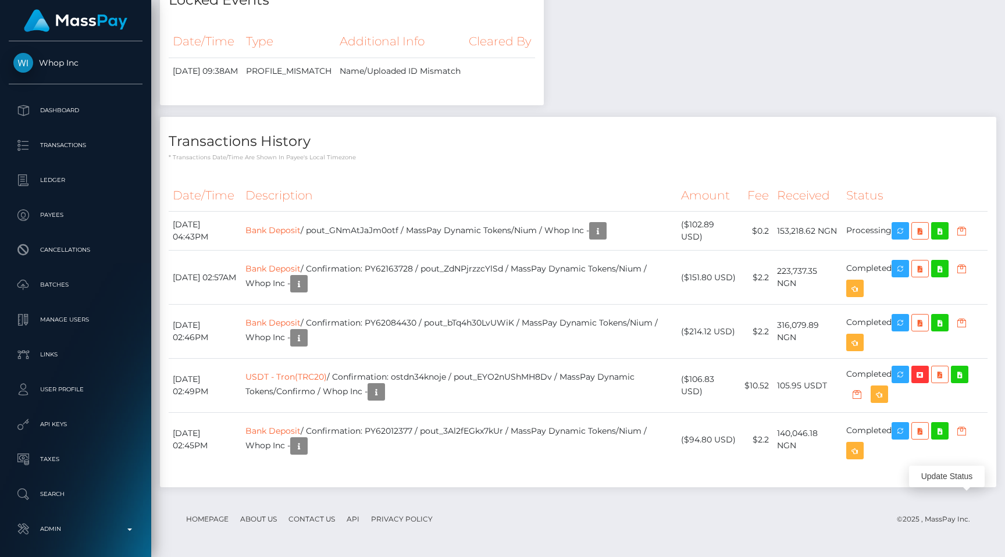
click at [632, 152] on div "Transactions History * Transactions date/time are shown in payee's local timezo…" at bounding box center [578, 139] width 836 height 45
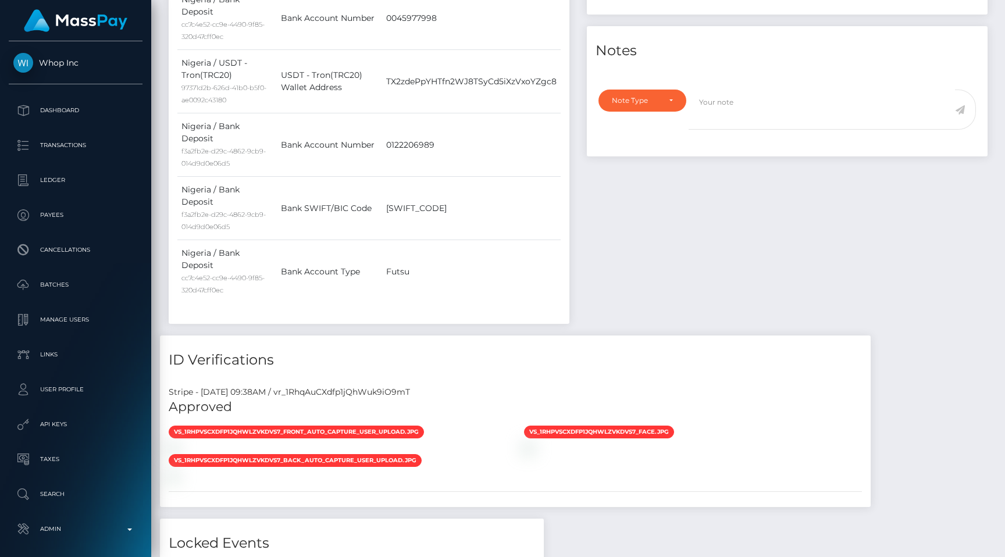
scroll to position [0, 0]
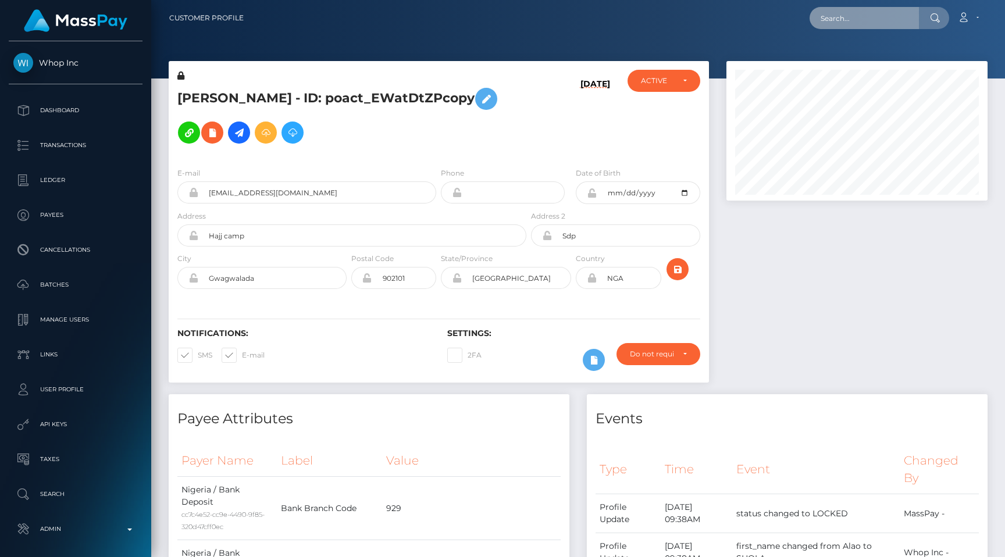
click at [871, 18] on input "text" at bounding box center [863, 18] width 109 height 22
paste input "pout_ItKE68318FEa4"
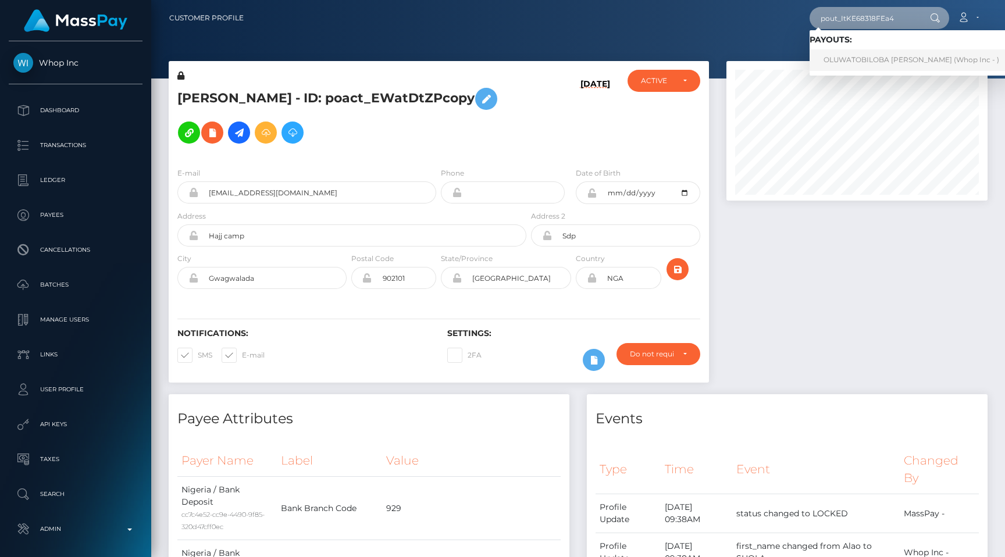
type input "pout_ItKE68318FEa4"
click at [865, 56] on link "OLUWATOBILOBA DAVID IBIDAPO (Whop Inc - )" at bounding box center [910, 60] width 203 height 22
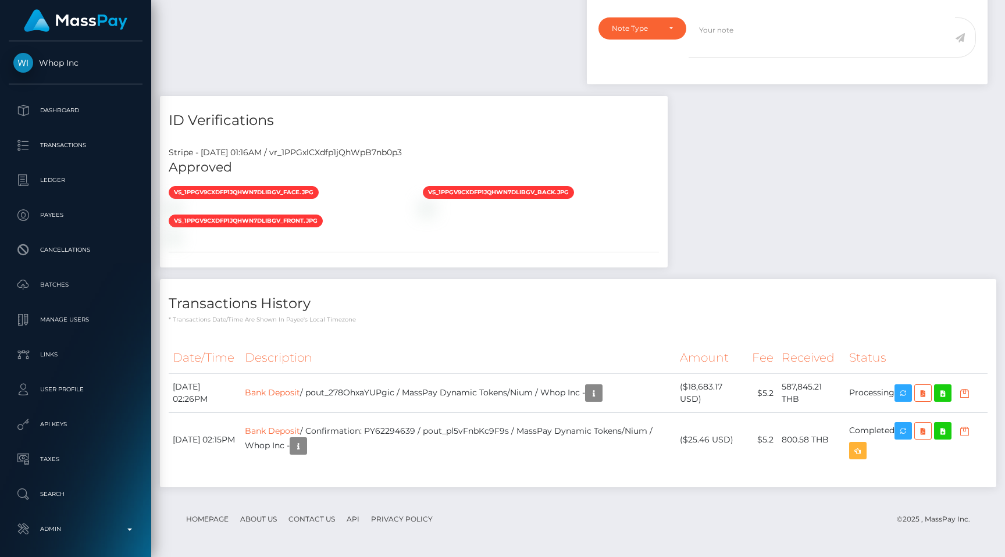
scroll to position [959, 0]
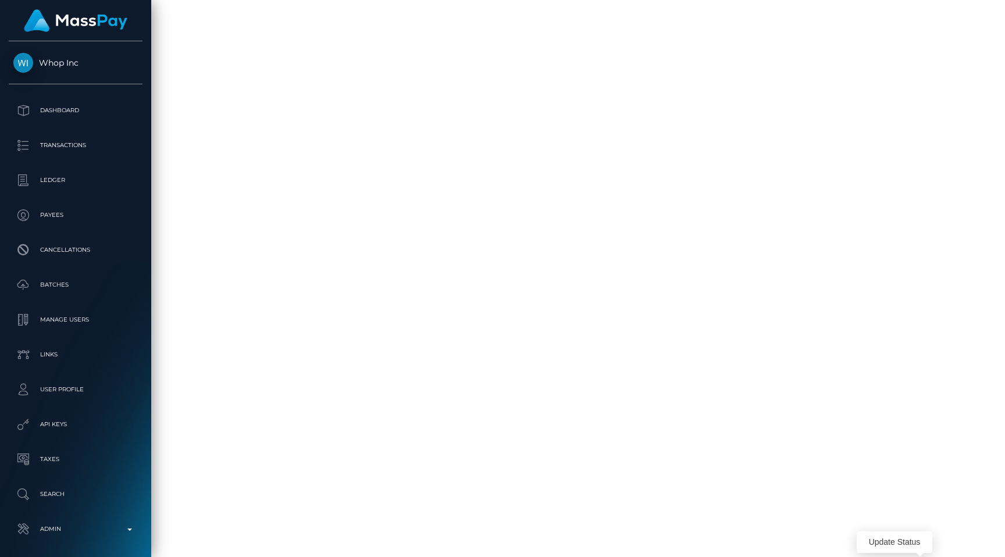
scroll to position [140, 261]
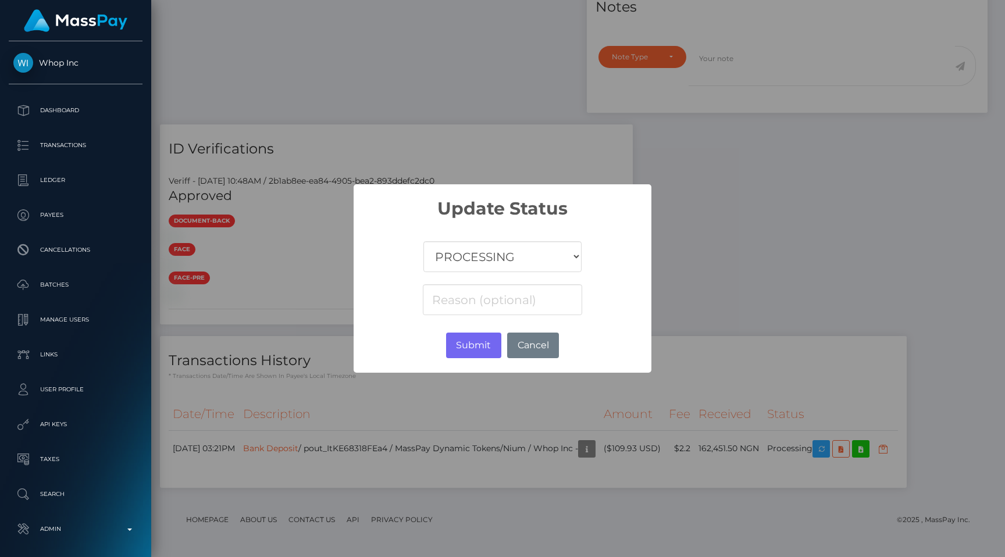
click at [561, 243] on select "COMPLETED CANCELLED READY_FOR_PICKUP PROCESSING" at bounding box center [502, 256] width 158 height 31
click at [424, 241] on select "COMPLETED CANCELLED READY_FOR_PICKUP PROCESSING" at bounding box center [502, 256] width 158 height 31
click at [550, 255] on select "COMPLETED CANCELLED READY_FOR_PICKUP PROCESSING" at bounding box center [502, 256] width 158 height 31
select select "CANCELLED"
click at [424, 241] on select "COMPLETED CANCELLED READY_FOR_PICKUP PROCESSING" at bounding box center [502, 256] width 158 height 31
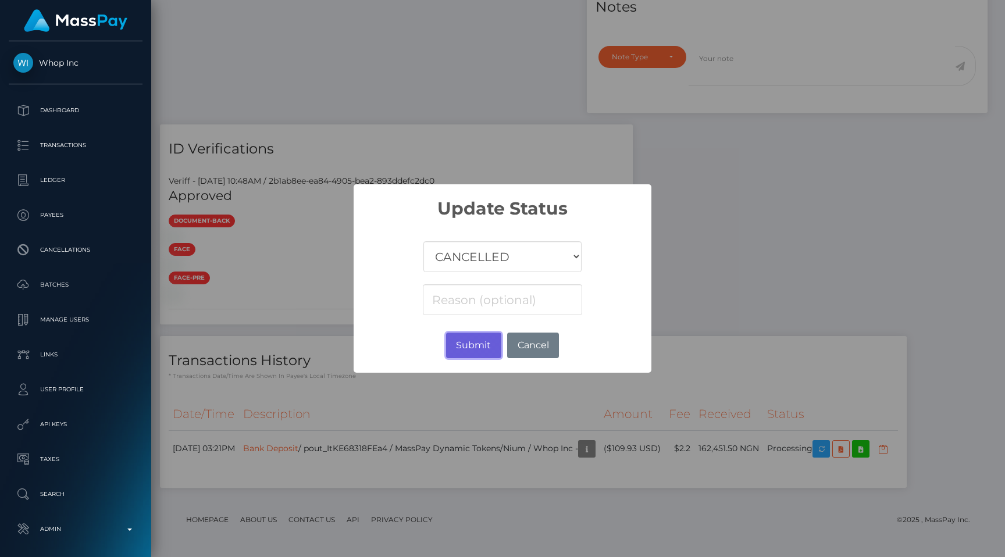
click at [467, 342] on button "Submit" at bounding box center [473, 346] width 55 height 26
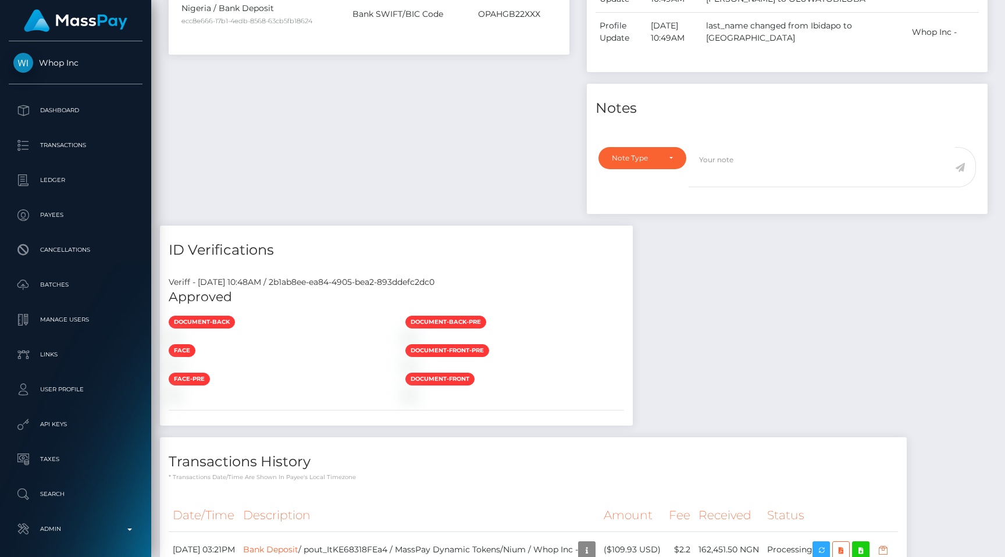
scroll to position [0, 0]
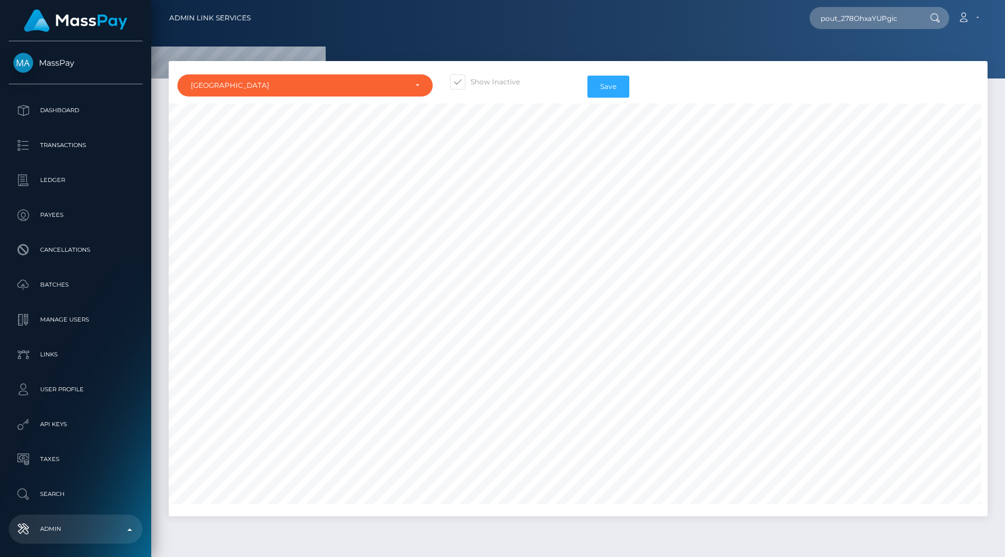
select select "TR"
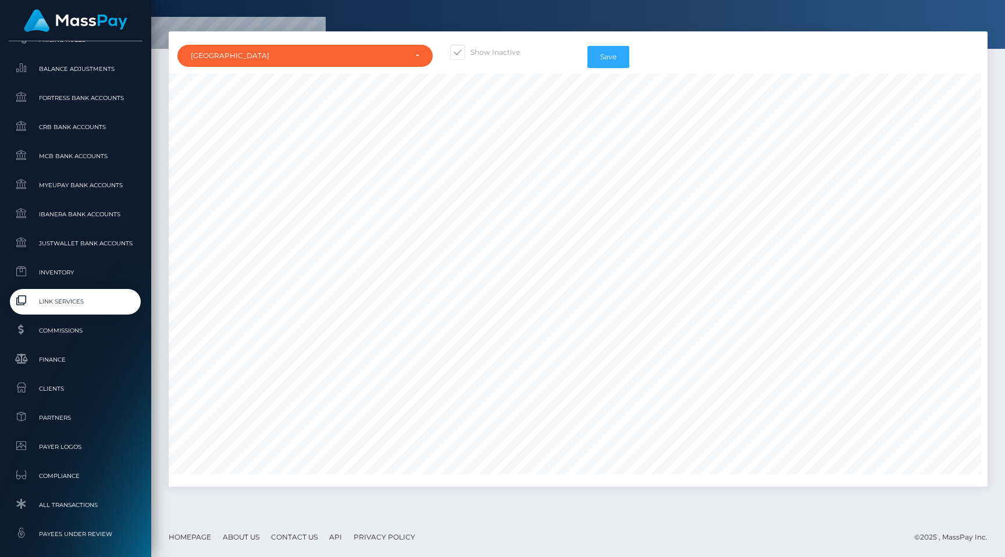
scroll to position [696, 0]
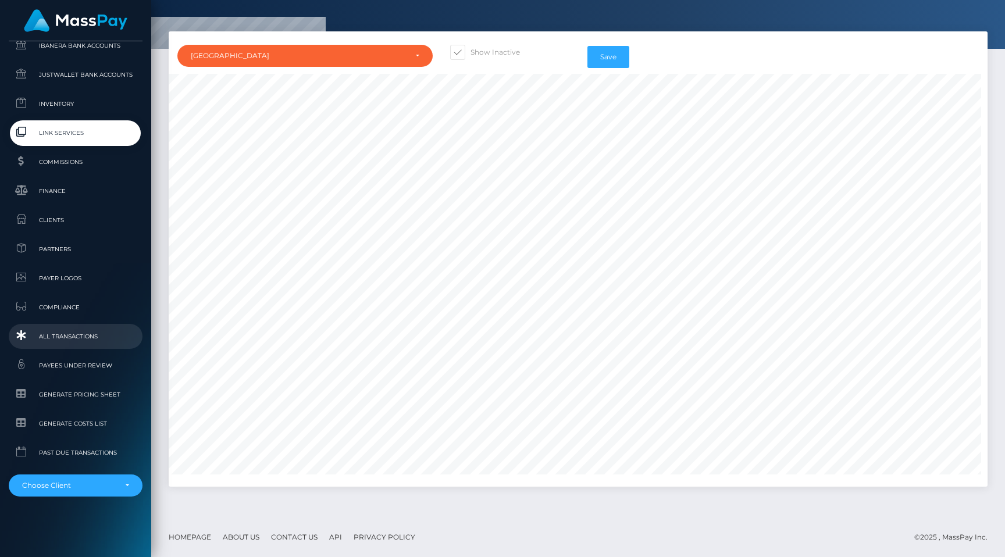
click at [86, 331] on span "All Transactions" at bounding box center [75, 336] width 124 height 13
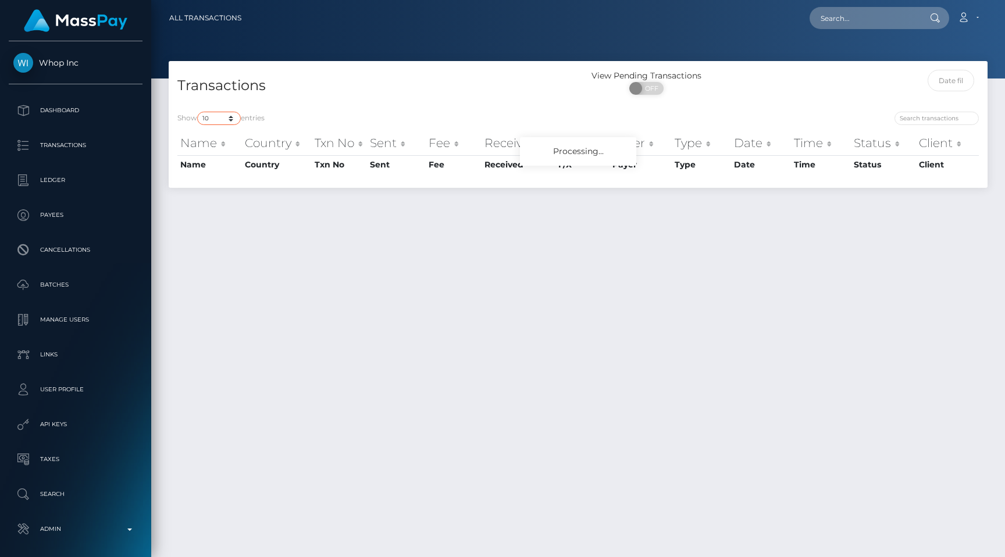
click at [231, 117] on select "10 25 50 100 250 500 1,000 3,500 All" at bounding box center [219, 118] width 44 height 13
select select "250"
click at [198, 112] on select "10 25 50 100 250 500 1,000 3,500 All" at bounding box center [219, 118] width 44 height 13
